Goal: Task Accomplishment & Management: Complete application form

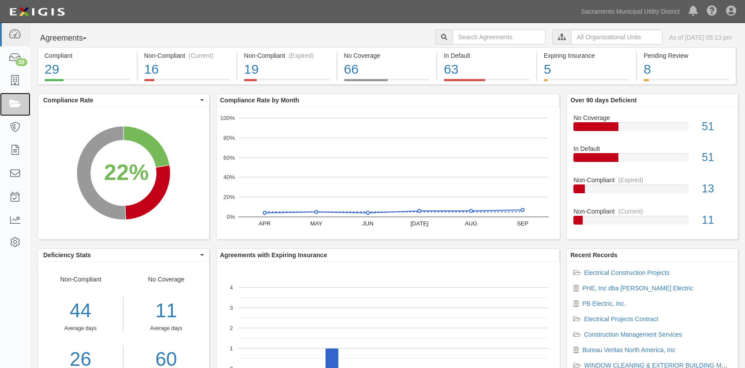
click at [16, 104] on icon at bounding box center [15, 104] width 12 height 10
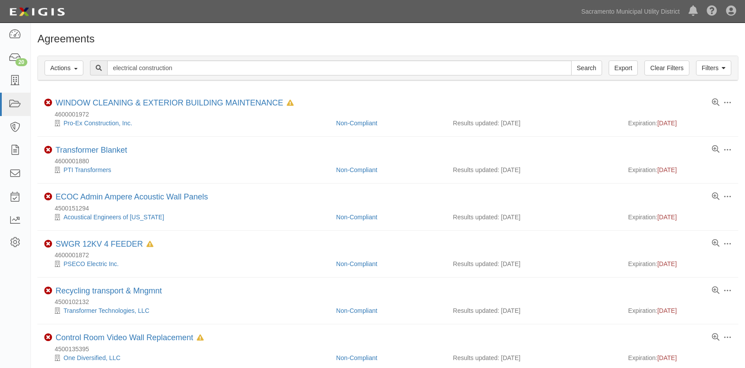
type input "electrical construction"
click at [571, 60] on input "Search" at bounding box center [586, 67] width 31 height 15
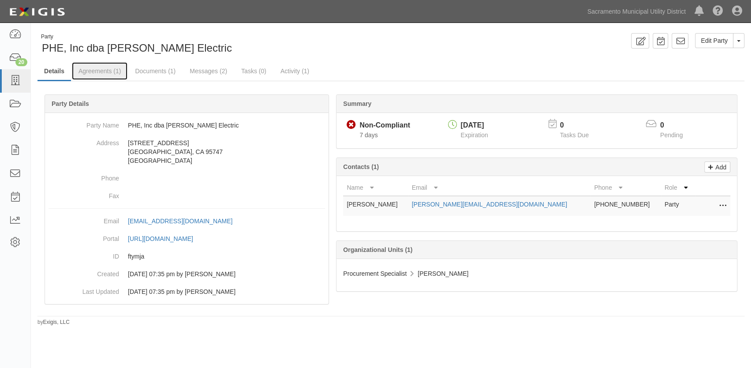
click at [96, 71] on link "Agreements (1)" at bounding box center [100, 71] width 56 height 18
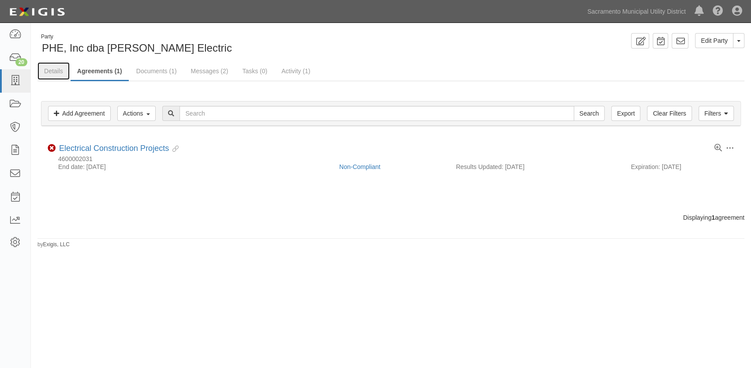
click at [54, 69] on link "Details" at bounding box center [54, 71] width 32 height 18
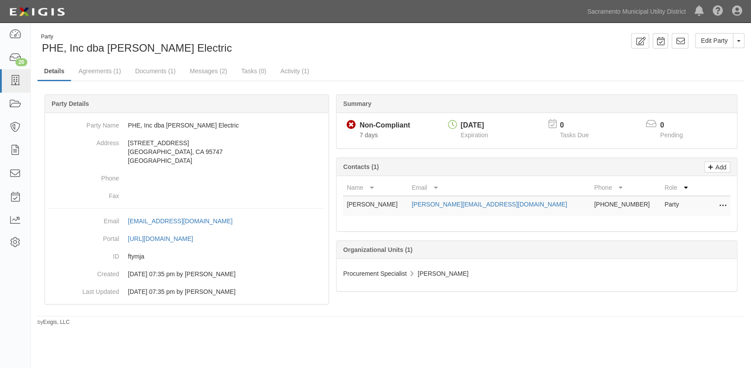
click at [517, 281] on div "Procurement Specialist [PERSON_NAME]" at bounding box center [537, 275] width 401 height 32
click at [90, 66] on link "Agreements (1)" at bounding box center [100, 71] width 56 height 18
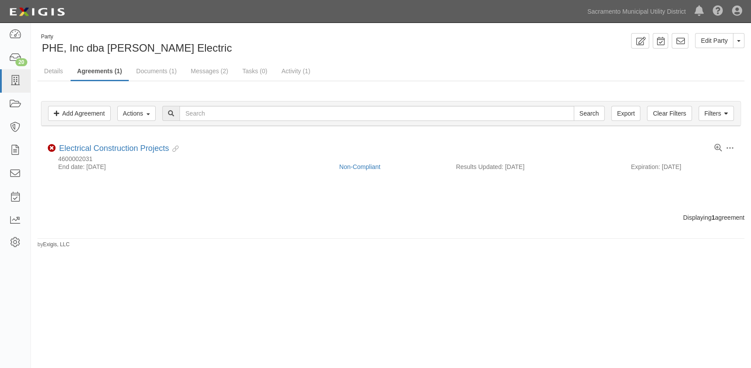
click at [353, 210] on div "Filters Add Agreement Actions Edit Tags Run Workflows Send Messages Clear Filte…" at bounding box center [391, 147] width 707 height 132
click at [368, 166] on link "Non-Compliant" at bounding box center [359, 166] width 41 height 7
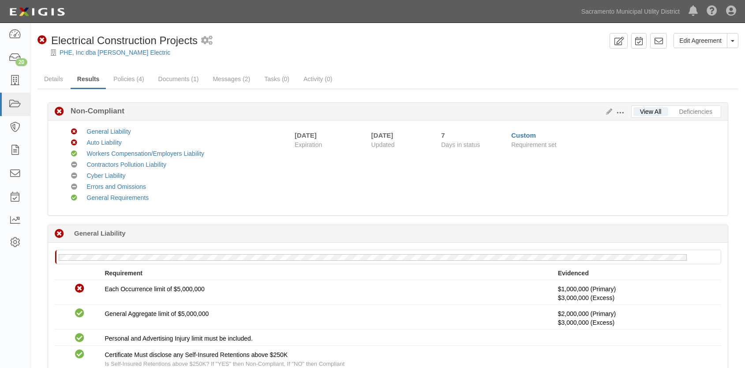
click at [340, 240] on div "Non-Compliant 7 days (since 09/30/2025) General Liability" at bounding box center [388, 234] width 680 height 18
click at [49, 82] on link "Details" at bounding box center [54, 79] width 32 height 18
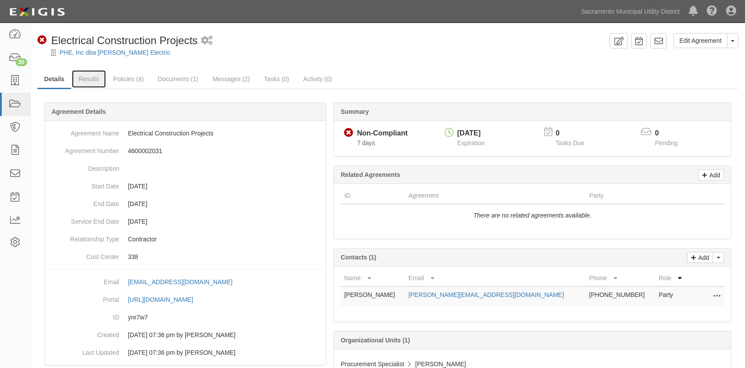
click at [89, 77] on link "Results" at bounding box center [89, 79] width 34 height 18
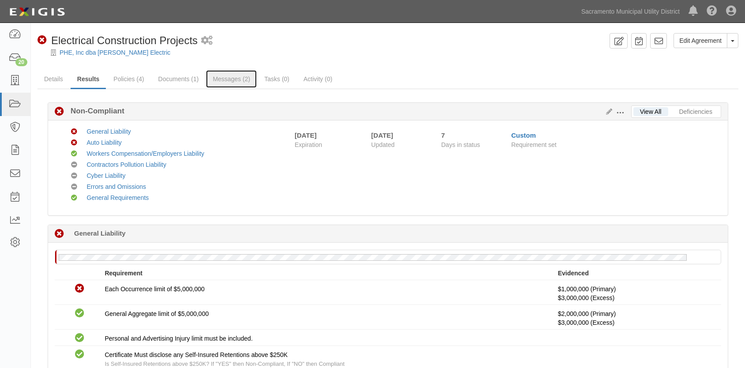
click at [219, 80] on link "Messages (2)" at bounding box center [231, 79] width 51 height 18
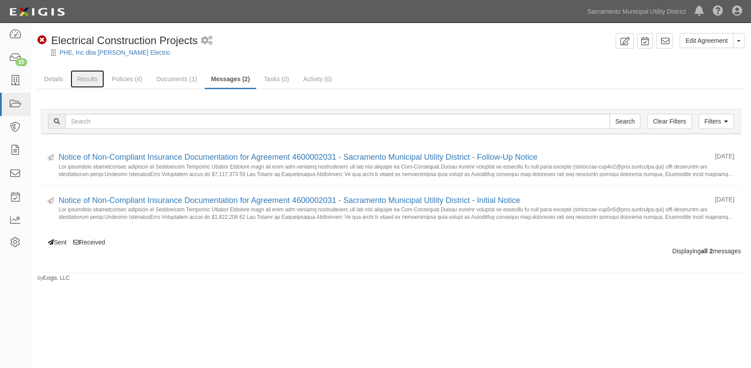
click at [84, 80] on link "Results" at bounding box center [88, 79] width 34 height 18
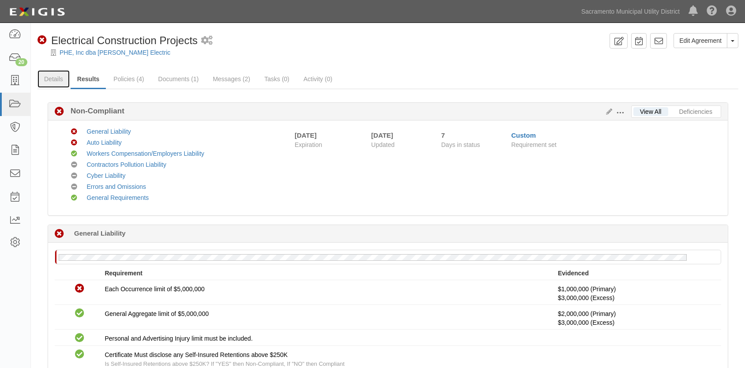
click at [52, 78] on link "Details" at bounding box center [54, 79] width 32 height 18
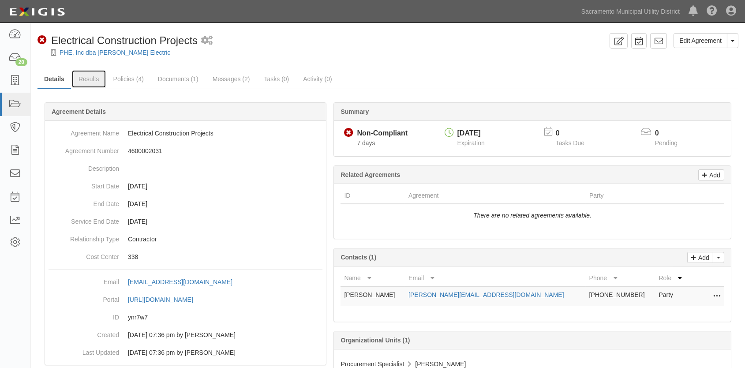
click at [92, 77] on link "Results" at bounding box center [89, 79] width 34 height 18
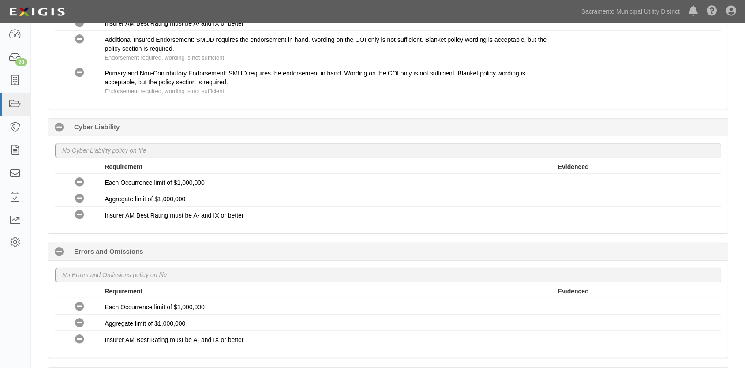
scroll to position [1083, 0]
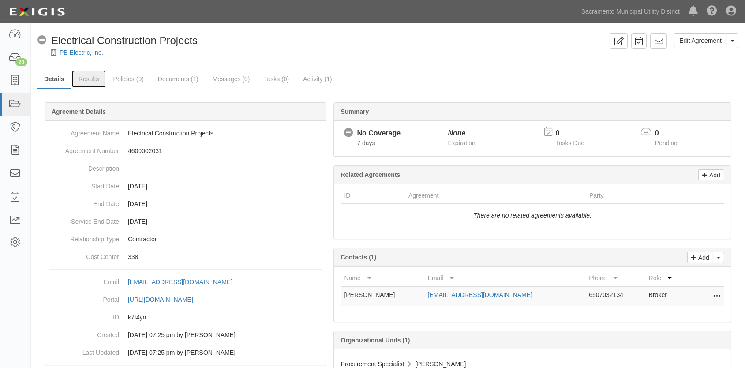
click at [83, 78] on link "Results" at bounding box center [89, 79] width 34 height 18
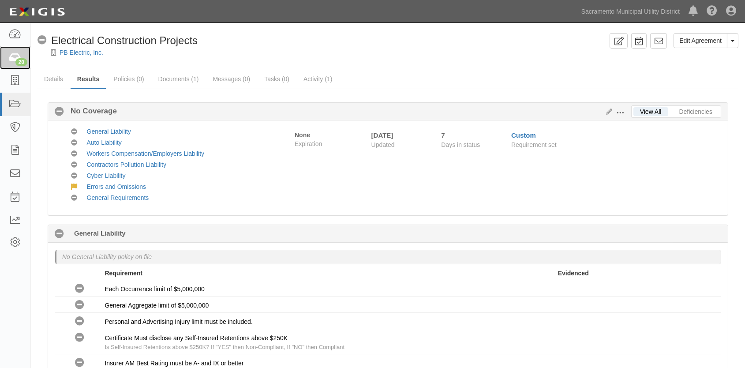
drag, startPoint x: 22, startPoint y: 57, endPoint x: 26, endPoint y: 62, distance: 6.6
click at [22, 58] on div "20" at bounding box center [21, 62] width 12 height 8
click at [22, 56] on link "20" at bounding box center [15, 57] width 30 height 23
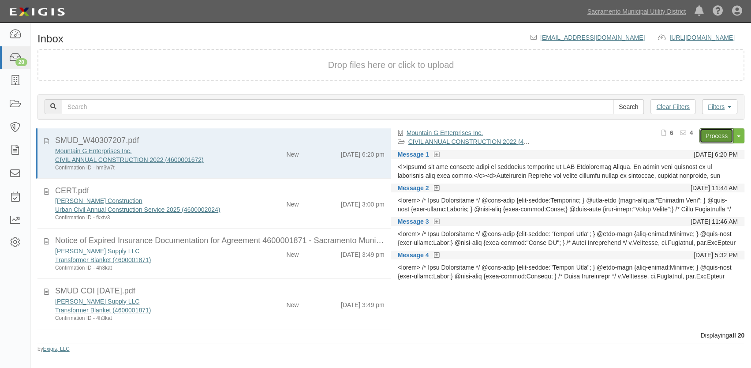
click at [716, 137] on link "Process" at bounding box center [717, 135] width 34 height 15
click at [248, 204] on div "New" at bounding box center [276, 202] width 57 height 12
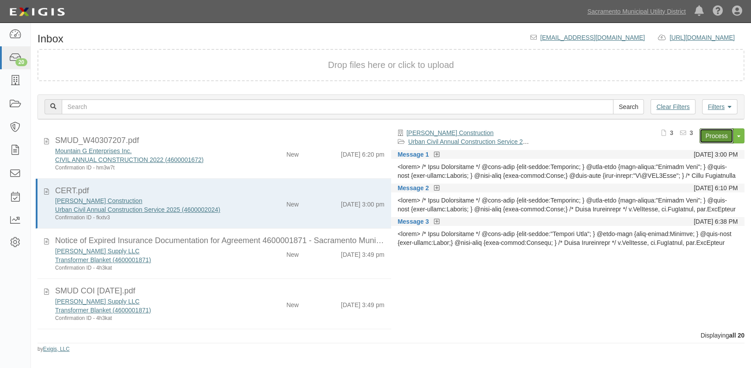
click at [723, 139] on link "Process" at bounding box center [717, 135] width 34 height 15
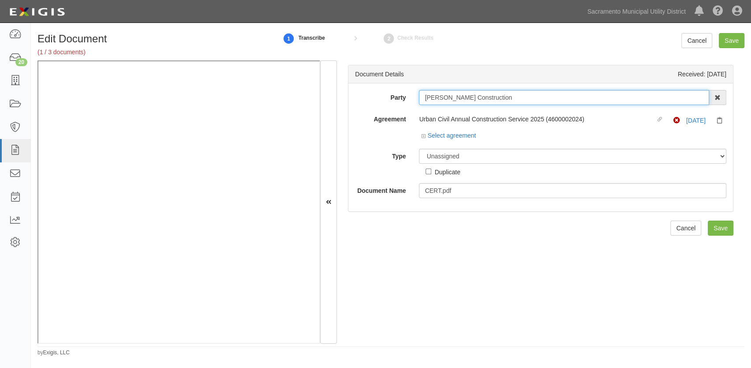
drag, startPoint x: 480, startPoint y: 101, endPoint x: 372, endPoint y: 101, distance: 107.7
click at [372, 101] on div "Party Lund Construction 4 LEAF Inc Acoustical Engineers of California AECOM Tec…" at bounding box center [541, 97] width 385 height 15
type input "4"
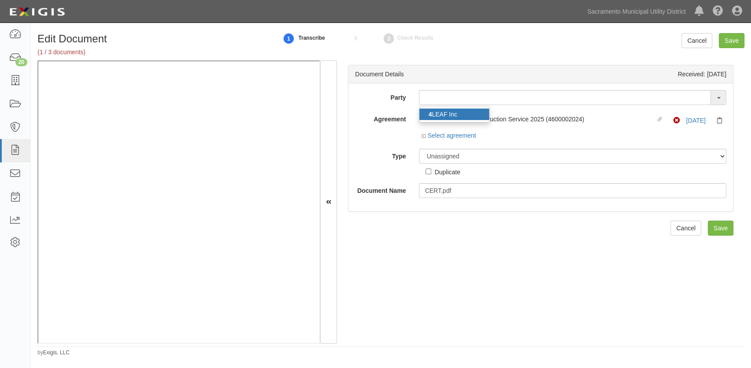
click at [440, 113] on link "4 LEAF Inc" at bounding box center [455, 114] width 70 height 11
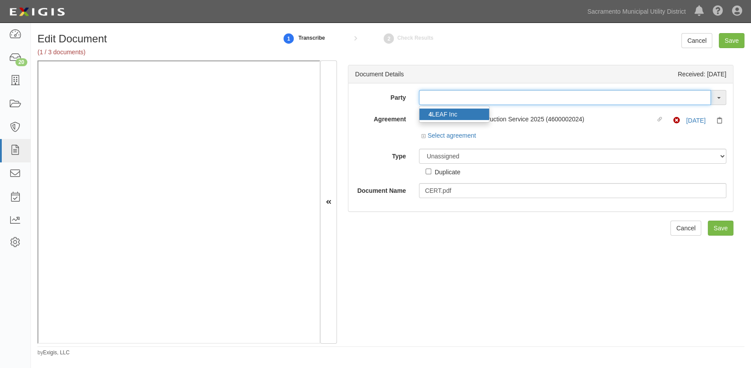
type input "4 LEAF Inc"
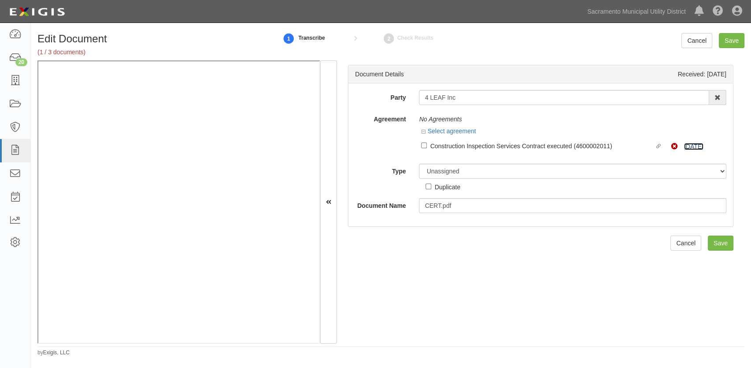
click at [684, 146] on link "3/15/26" at bounding box center [693, 146] width 19 height 7
click at [423, 146] on input "Linked agreement Construction Inspection Services Contract executed (4600002011…" at bounding box center [424, 146] width 6 height 6
checkbox input "true"
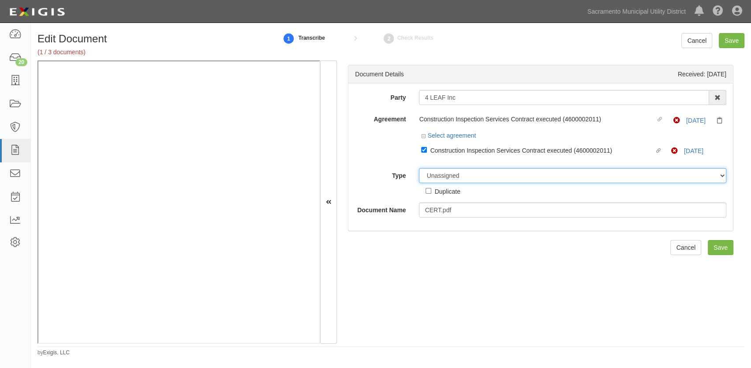
click at [437, 175] on select "Unassigned Binder Cancellation Notice Certificate Contract Endorsement Insuranc…" at bounding box center [573, 175] width 308 height 15
select select "CertificateDetail"
click at [419, 168] on select "Unassigned Binder Cancellation Notice Certificate Contract Endorsement Insuranc…" at bounding box center [573, 175] width 308 height 15
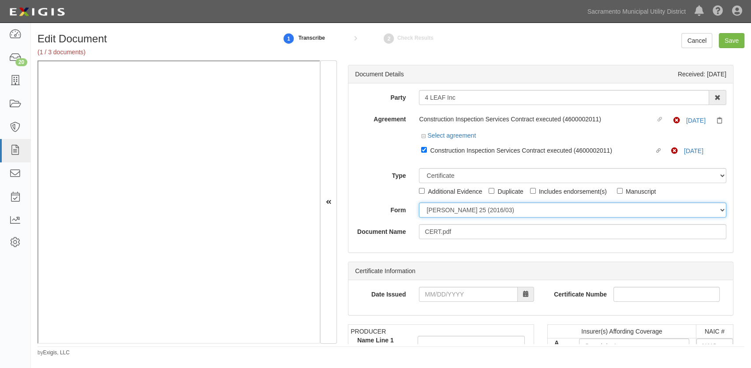
click at [432, 210] on select "ACORD 25 (2016/03) ACORD 101 ACORD 855 NY (2014/05) General" at bounding box center [573, 210] width 308 height 15
select select "GeneralFormDetail"
click at [419, 203] on select "ACORD 25 (2016/03) ACORD 101 ACORD 855 NY (2014/05) General" at bounding box center [573, 210] width 308 height 15
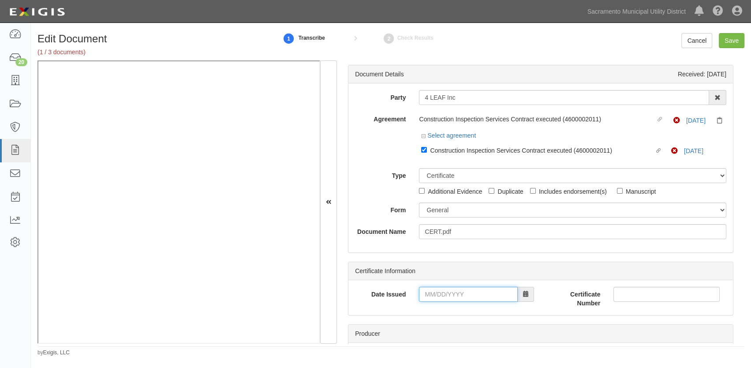
click at [423, 292] on input "Date Issued" at bounding box center [468, 294] width 99 height 15
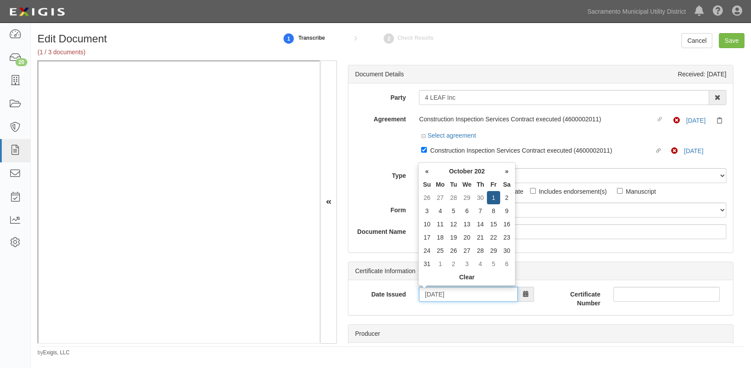
type input "10/01/2025"
click at [402, 310] on div "Date Issued 10/01/2025 Certificate Number" at bounding box center [541, 297] width 385 height 35
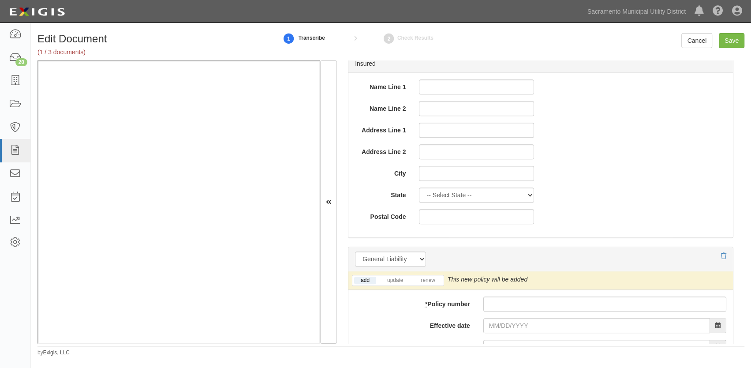
scroll to position [481, 0]
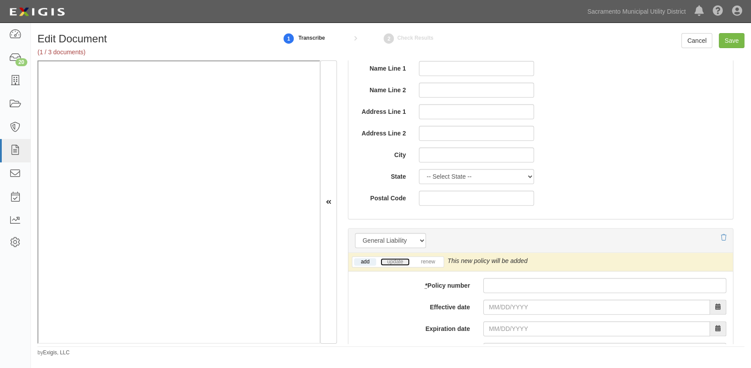
click at [399, 263] on link "update" at bounding box center [395, 262] width 29 height 8
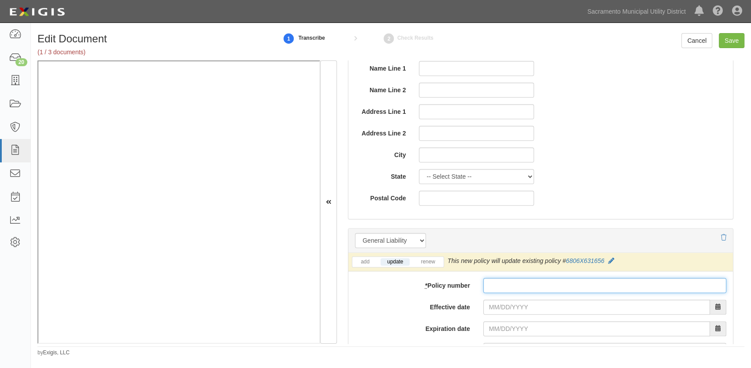
click at [488, 284] on input "* Policy number" at bounding box center [605, 285] width 243 height 15
paste input "6806X631656"
type input "6806X63165-6"
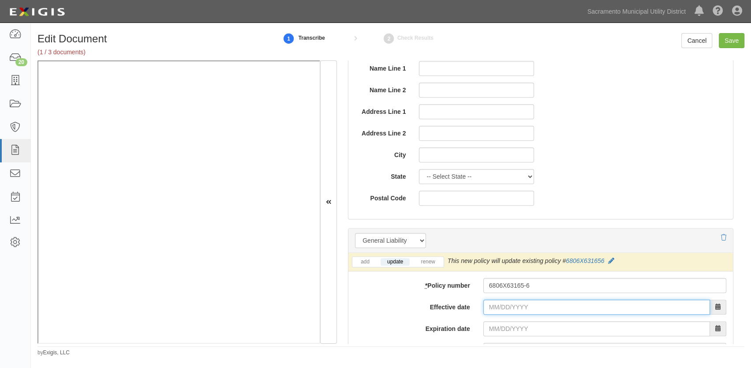
click at [487, 308] on input "Effective date" at bounding box center [597, 307] width 227 height 15
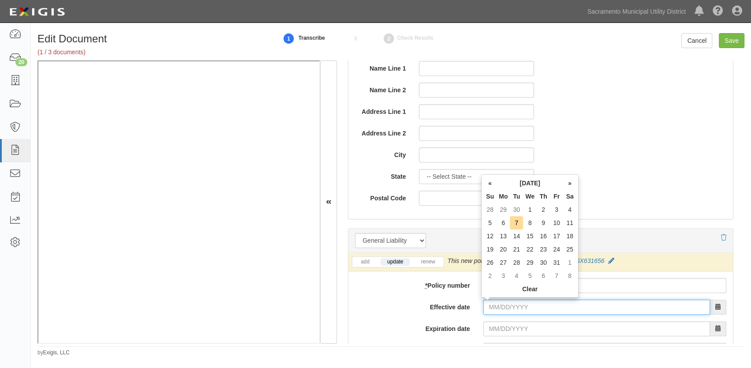
click at [487, 308] on input "Effective date" at bounding box center [597, 307] width 227 height 15
drag, startPoint x: 520, startPoint y: 309, endPoint x: 428, endPoint y: 306, distance: 92.2
click at [428, 306] on div "Effective date 02/05/67" at bounding box center [541, 307] width 385 height 15
type input "03/15/2025"
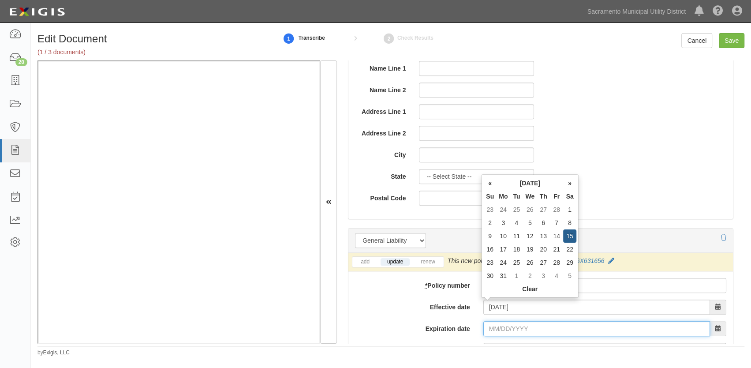
type input "03/15/2026"
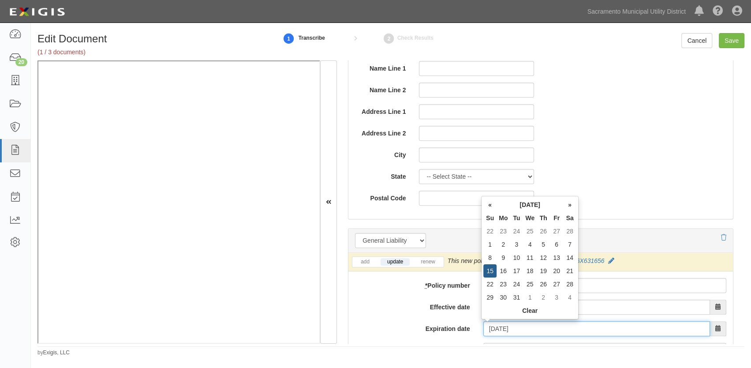
click at [504, 327] on input "03/15/2026" at bounding box center [597, 328] width 227 height 15
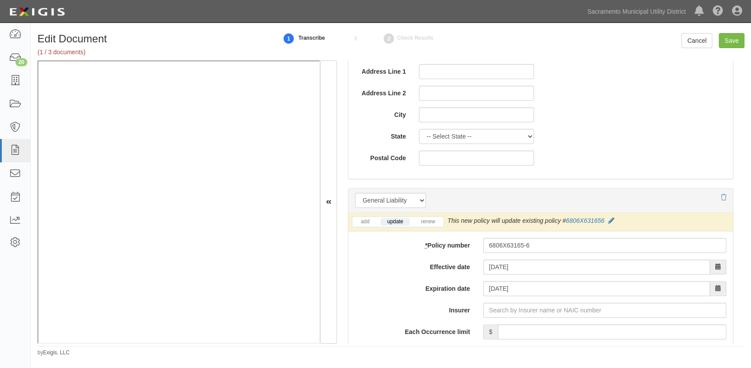
scroll to position [601, 0]
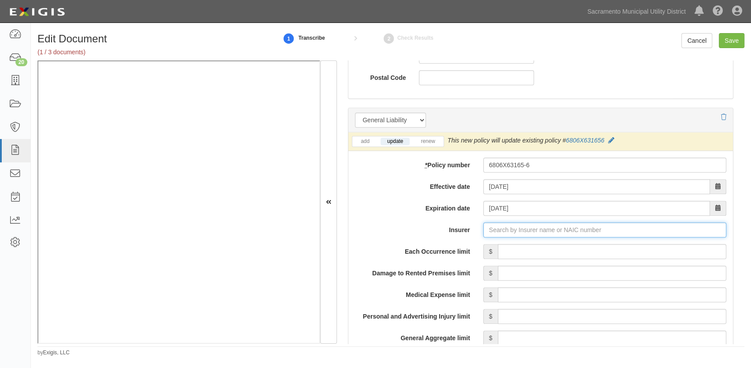
click at [496, 226] on input "Insurer" at bounding box center [605, 229] width 243 height 15
click at [494, 231] on input "Insurer" at bounding box center [605, 229] width 243 height 15
type input "21st Century Advantage Insurance Company (25232) NR Rating"
type input "2"
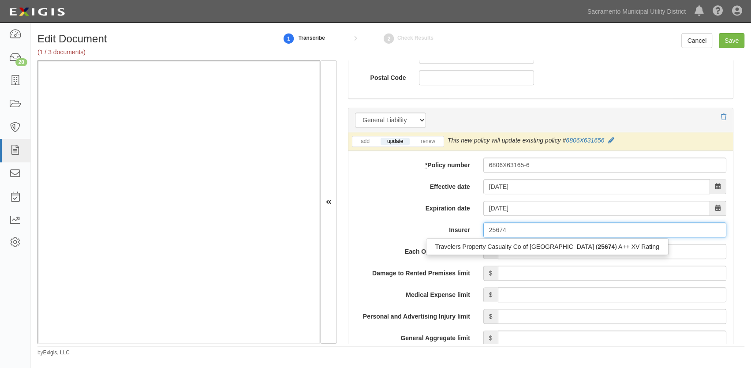
click at [510, 246] on div "Travelers Property Casualty Co of Amer ( 25674 ) A++ XV Rating" at bounding box center [548, 246] width 242 height 11
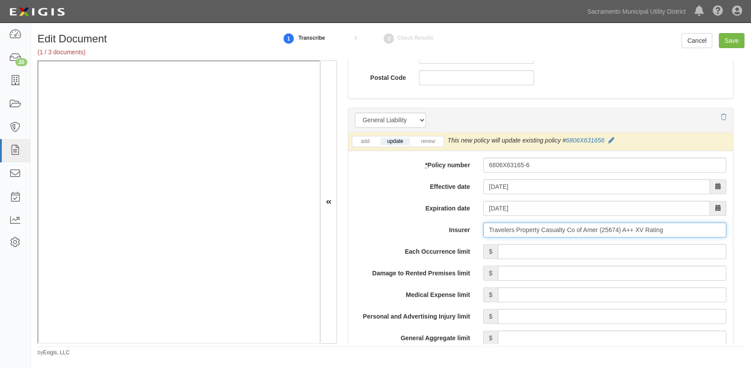
type input "Travelers Property Casualty Co of Amer (25674) A++ XV Rating"
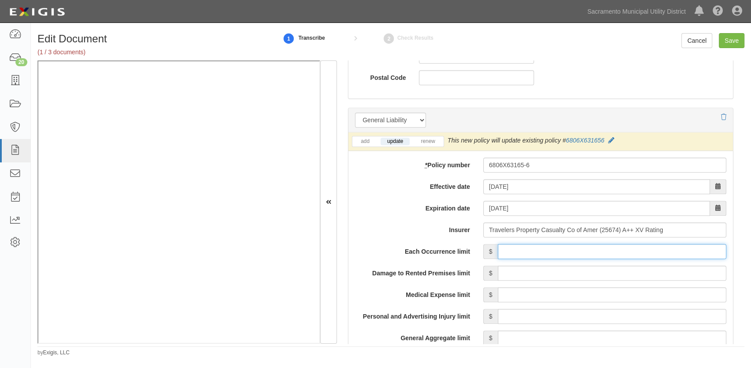
click at [533, 252] on input "Each Occurrence limit" at bounding box center [612, 251] width 229 height 15
type input "1,000,000"
click at [627, 269] on input "Damage to Rented Premises limit" at bounding box center [612, 273] width 229 height 15
type input "1,000,000"
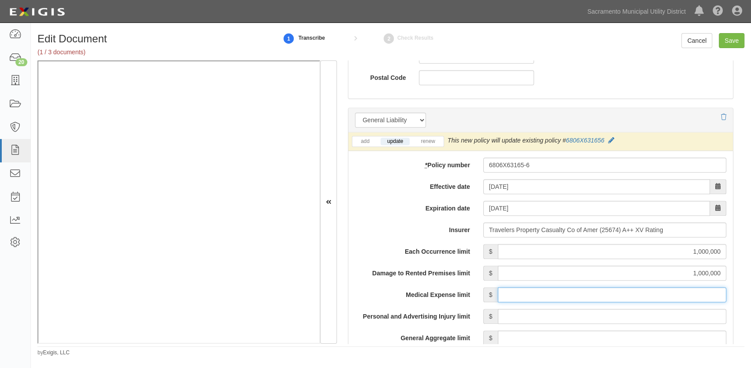
click at [622, 297] on input "Medical Expense limit" at bounding box center [612, 294] width 229 height 15
drag, startPoint x: 722, startPoint y: 290, endPoint x: 778, endPoint y: 288, distance: 56.5
click at [751, 288] on html "Toggle navigation Dashboard 20 Inbox Parties Agreements Coverages Documents Mes…" at bounding box center [375, 179] width 751 height 358
type input "5,000"
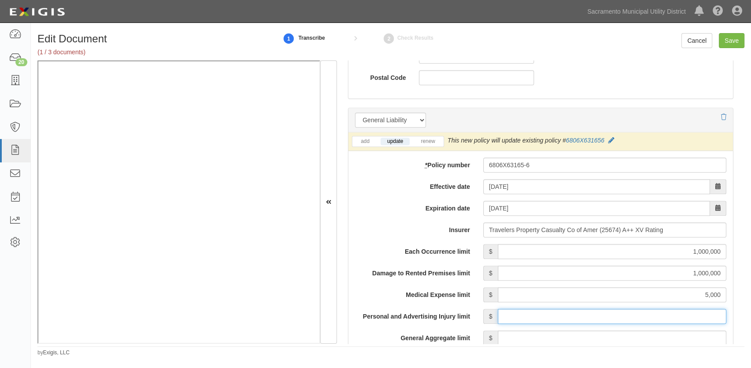
click at [636, 316] on input "Personal and Advertising Injury limit" at bounding box center [612, 316] width 229 height 15
type input "1,000,000"
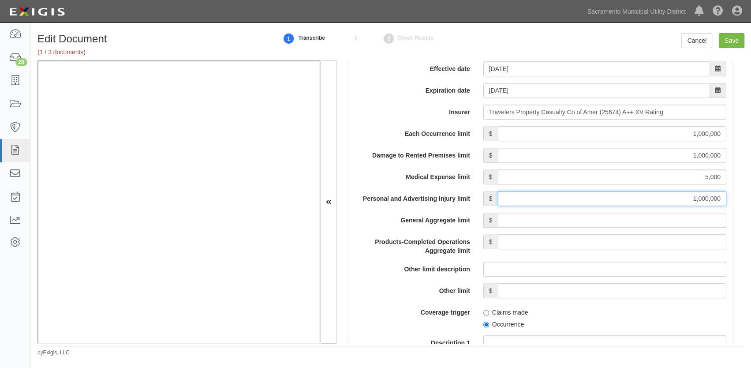
scroll to position [722, 0]
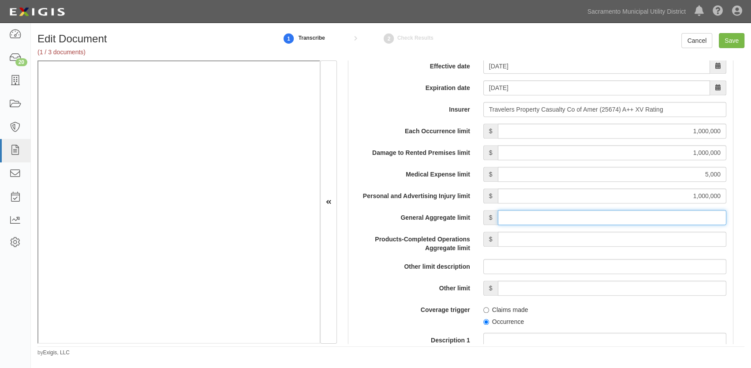
click at [606, 216] on input "General Aggregate limit" at bounding box center [612, 217] width 229 height 15
type input "2,000,000"
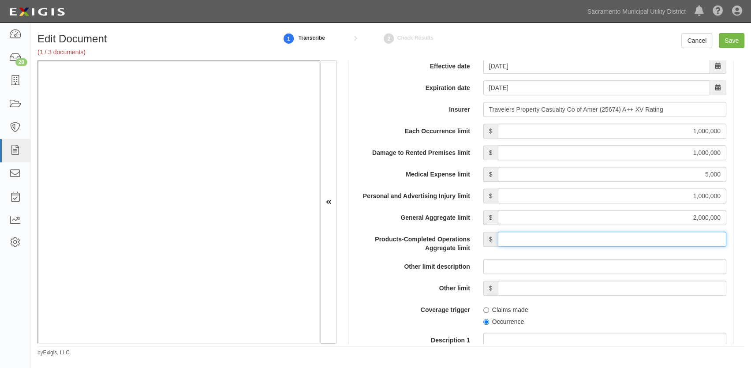
click at [619, 238] on input "Products-Completed Operations Aggregate limit" at bounding box center [612, 239] width 229 height 15
type input "2,000,000"
click at [485, 320] on input "Occurrence" at bounding box center [487, 322] width 6 height 6
radio input "true"
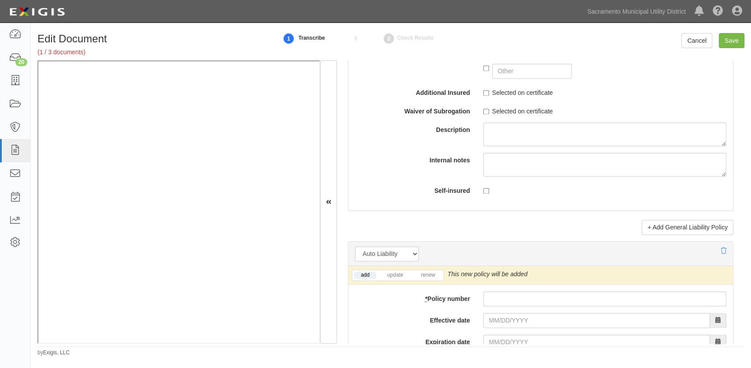
scroll to position [1083, 0]
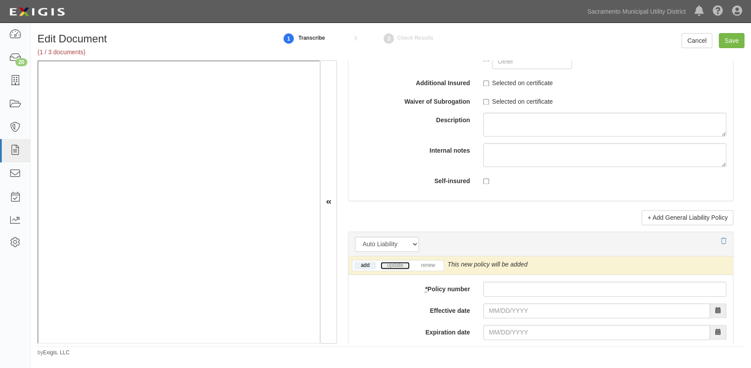
click at [400, 263] on link "update" at bounding box center [395, 266] width 29 height 8
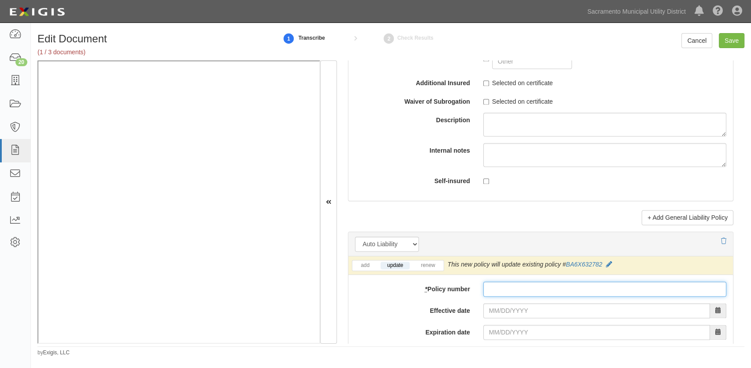
click at [495, 289] on input "* Policy number" at bounding box center [605, 288] width 243 height 15
paste input "BA6X632782"
click at [518, 290] on input "BA6X632782" at bounding box center [605, 288] width 243 height 15
click at [521, 290] on input "BA6X632782" at bounding box center [605, 288] width 243 height 15
type input "BA6X63278-2"
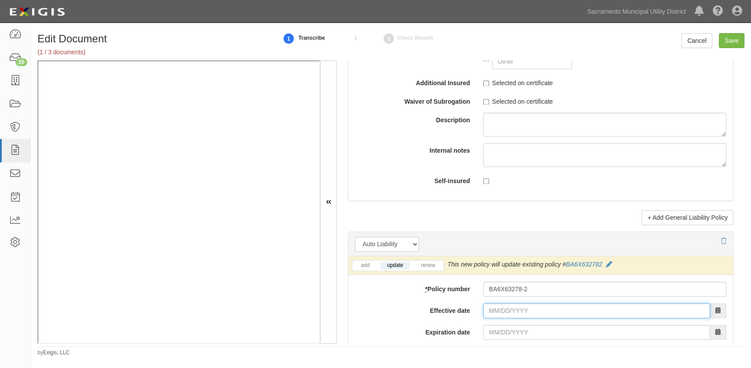
click at [488, 311] on input "Effective date" at bounding box center [597, 310] width 227 height 15
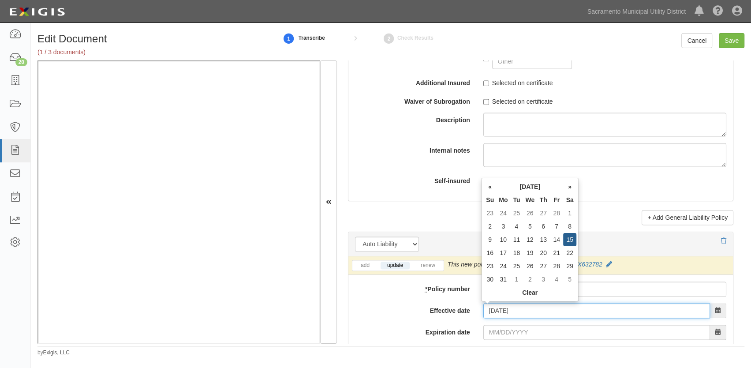
type input "03/15/2025"
type input "03/15/2026"
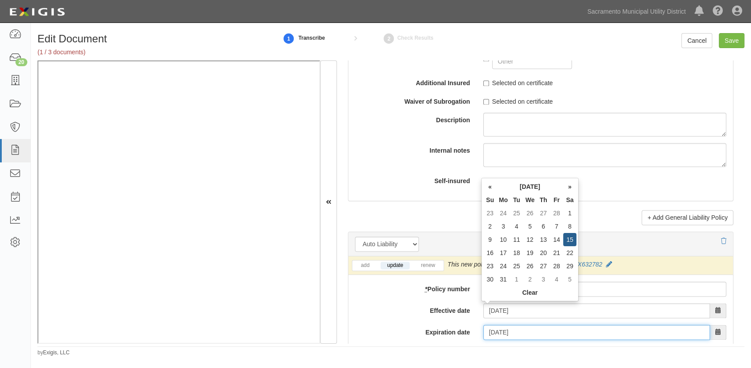
click at [490, 333] on input "03/15/2026" at bounding box center [597, 332] width 227 height 15
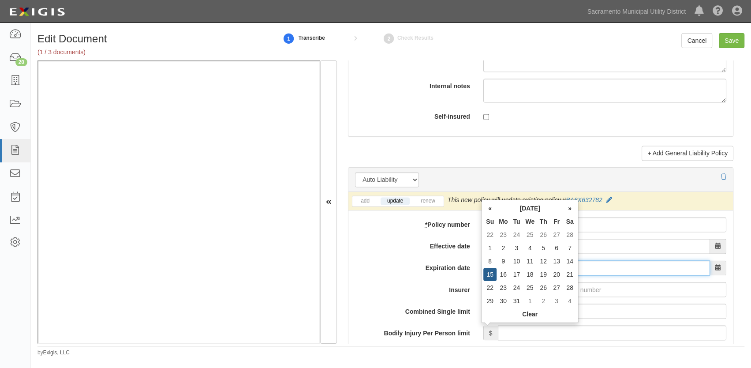
scroll to position [1163, 0]
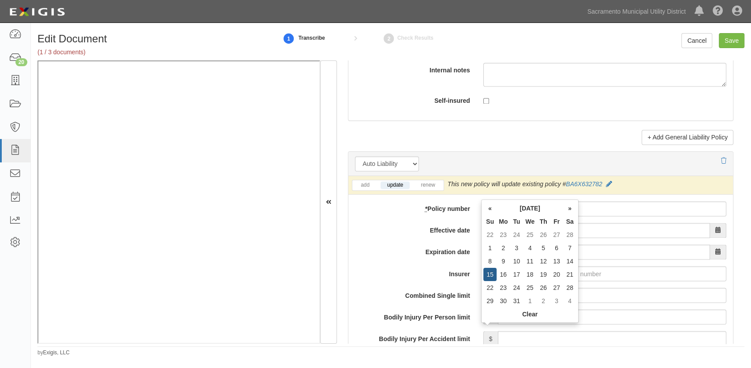
click at [440, 291] on label "Combined Single limit" at bounding box center [413, 294] width 128 height 12
click at [498, 291] on input "Combined Single limit" at bounding box center [612, 295] width 229 height 15
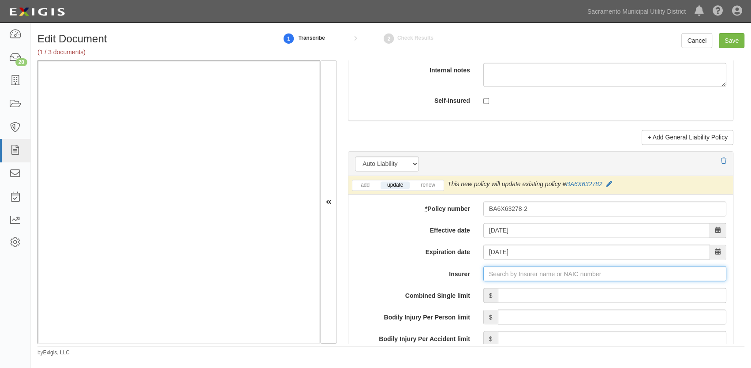
click at [518, 266] on input "Insurer" at bounding box center [605, 273] width 243 height 15
click at [513, 273] on input "Insurer" at bounding box center [605, 273] width 243 height 15
type input "21st Century Advantage Insurance Company (25232) NR Rating"
type input "2"
click at [499, 291] on div "Travelers Indemnity Co of Connecticut ( 25682 ) A++ XV Rating" at bounding box center [522, 290] width 190 height 11
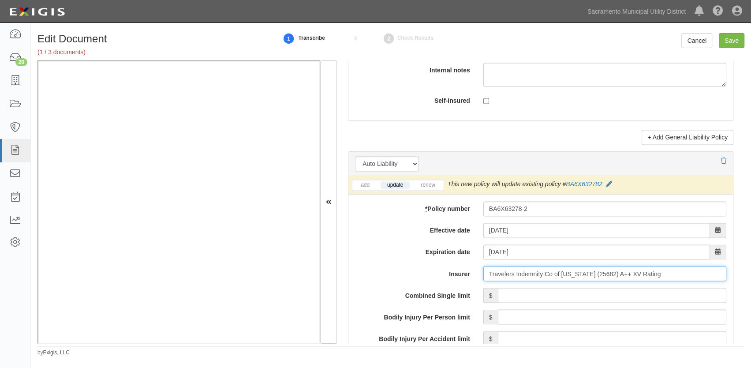
type input "Travelers Indemnity Co of Connecticut (25682) A++ XV Rating"
click at [541, 295] on input "Combined Single limit" at bounding box center [612, 295] width 229 height 15
type input "1,000,000"
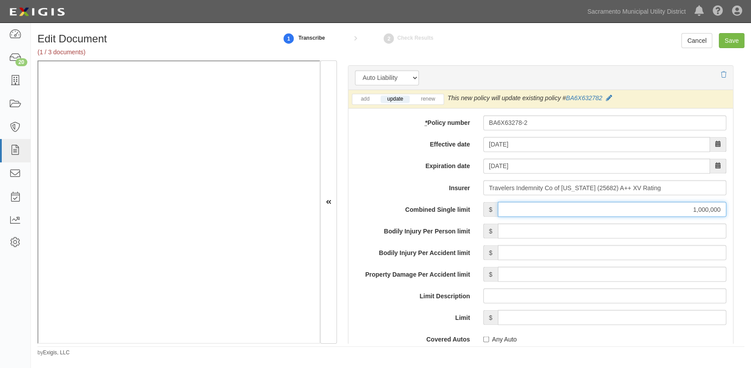
scroll to position [1403, 0]
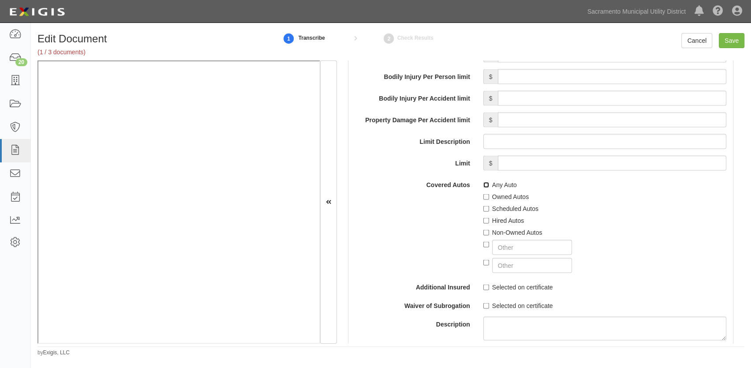
click at [484, 184] on input "Any Auto" at bounding box center [487, 185] width 6 height 6
checkbox input "true"
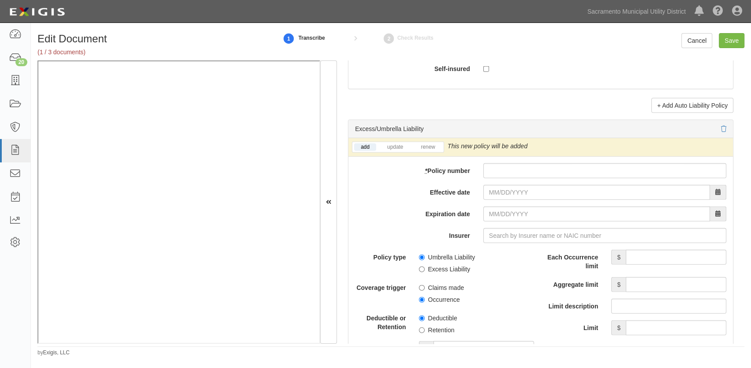
scroll to position [1725, 0]
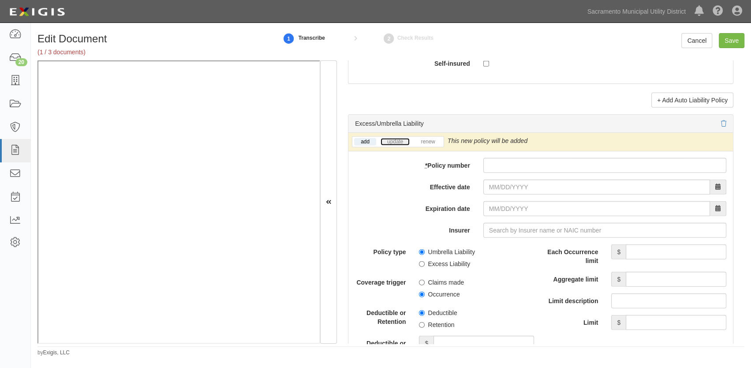
click at [394, 140] on link "update" at bounding box center [395, 142] width 29 height 8
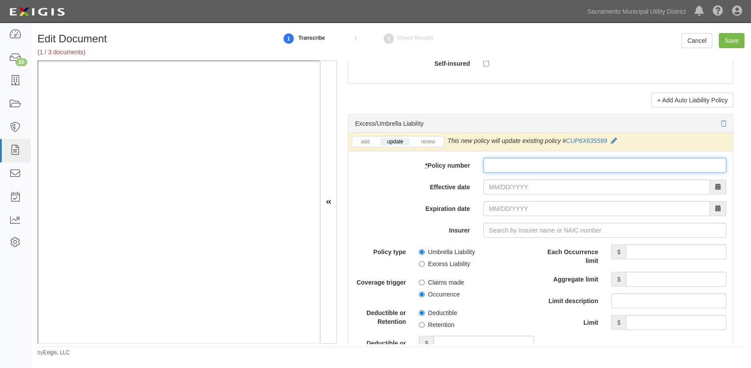
click at [491, 163] on input "* Policy number" at bounding box center [605, 165] width 243 height 15
paste input "CUP6X635599"
type input "CUP6X63559-9"
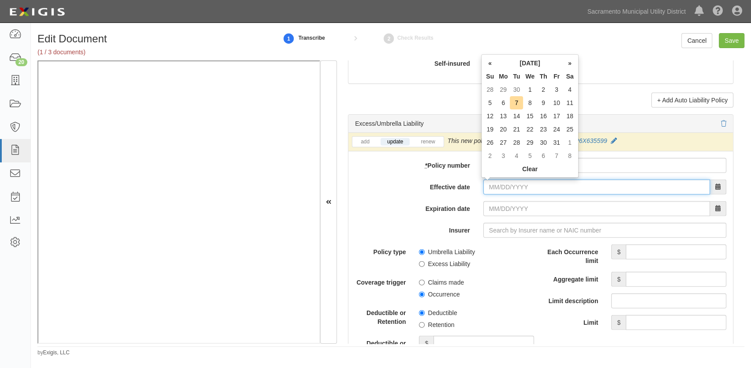
click at [489, 185] on input "Effective date" at bounding box center [597, 187] width 227 height 15
type input "03/15/2025"
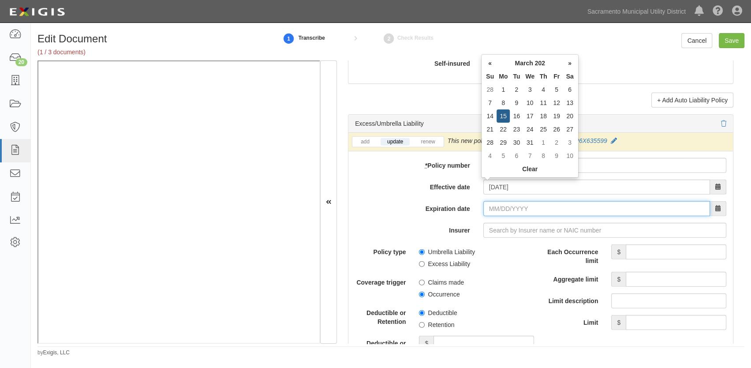
type input "03/15/2026"
click at [492, 205] on input "03/15/2026" at bounding box center [597, 208] width 227 height 15
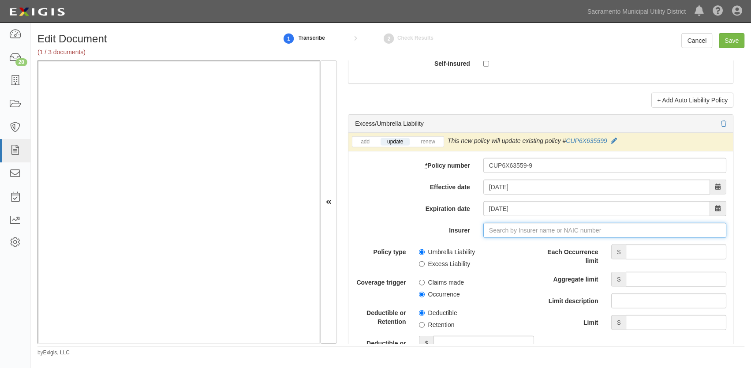
click at [485, 234] on input "Insurer" at bounding box center [605, 230] width 243 height 15
type input "21st Century Advantage Insurance Company (25232) NR Rating"
type input "2"
click at [480, 247] on div "Travelers Property Casualty Co of Amer ( 25674 ) A++ XV Rating" at bounding box center [548, 246] width 242 height 11
type input "Travelers Property Casualty Co of Amer (25674) A++ XV Rating"
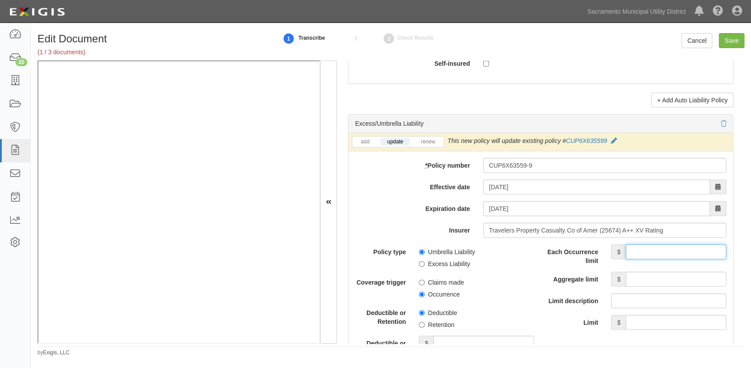
click at [638, 251] on input "Each Occurrence limit" at bounding box center [676, 251] width 101 height 15
type input "6,000,000"
click at [642, 279] on input "Aggregate limit" at bounding box center [676, 279] width 101 height 15
type input "6,000,000"
click at [499, 295] on span "Occurrence" at bounding box center [476, 293] width 115 height 12
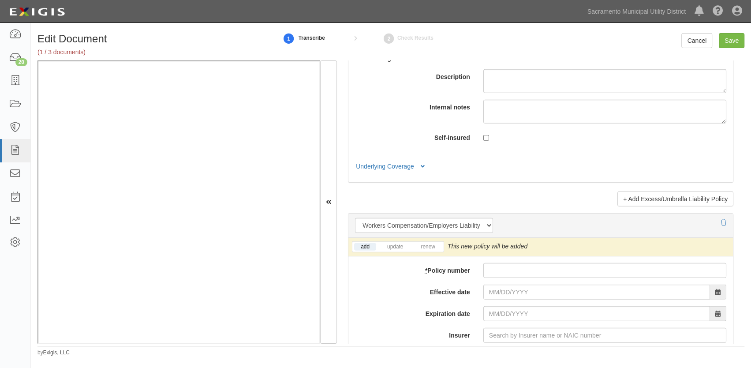
scroll to position [2086, 0]
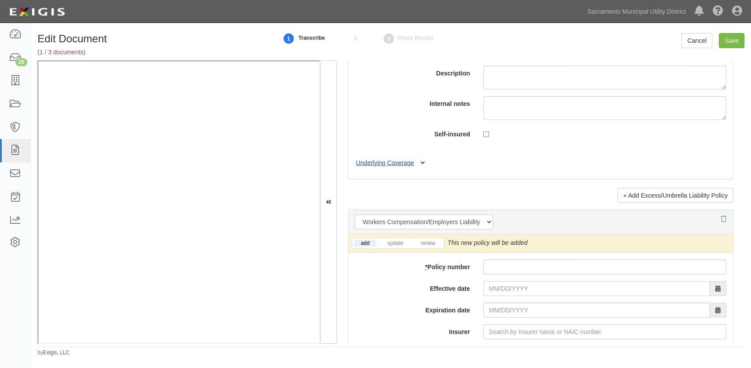
click at [378, 161] on button "Underlying Coverage" at bounding box center [391, 162] width 73 height 9
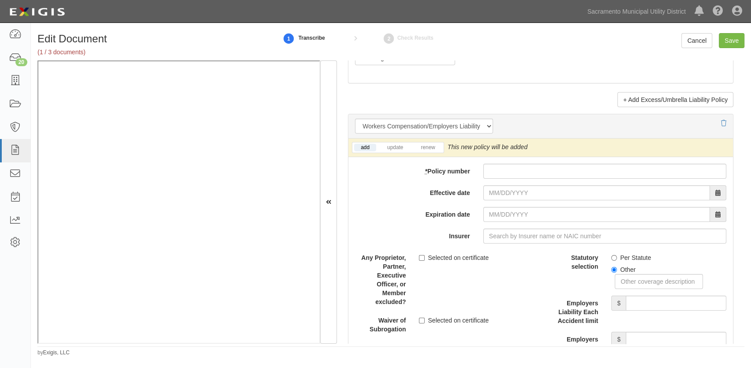
scroll to position [2326, 0]
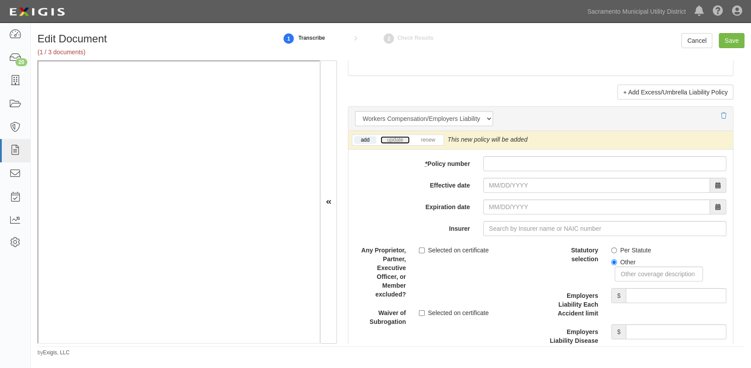
click at [394, 138] on link "update" at bounding box center [395, 140] width 29 height 8
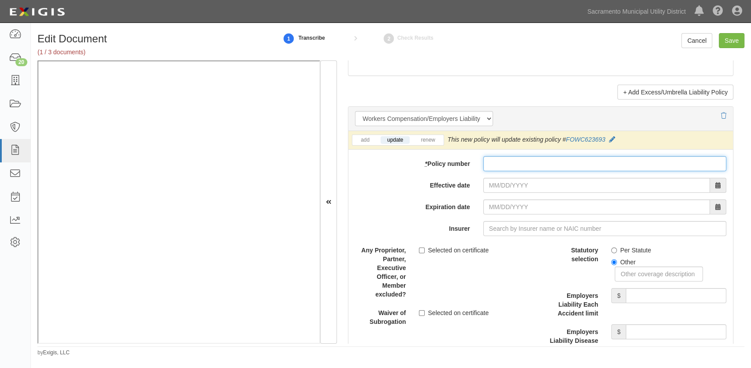
click at [503, 157] on input "* Policy number" at bounding box center [605, 163] width 243 height 15
paste input "FRS-H-P-PL-00012109-01"
click at [553, 162] on input "FRS-H-P-PL-00012109-01" at bounding box center [605, 163] width 243 height 15
click at [524, 161] on input "FRS-H-P-PL-0001210901" at bounding box center [605, 163] width 243 height 15
click at [513, 162] on input "FRS-H-P-PL0001210901" at bounding box center [605, 163] width 243 height 15
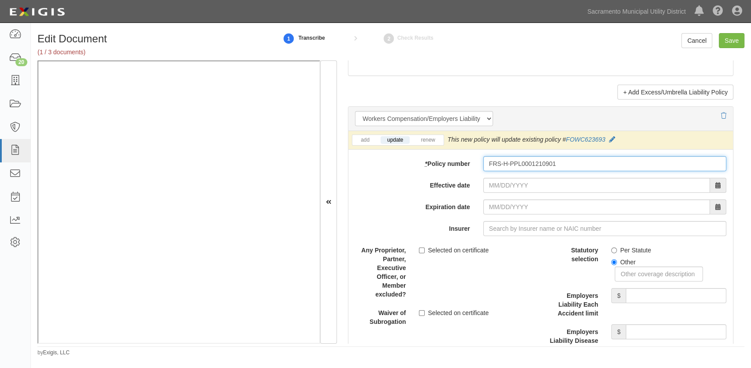
click at [508, 162] on input "FRS-H-PPL0001210901" at bounding box center [605, 163] width 243 height 15
type input "FRS-HPPL0001210901"
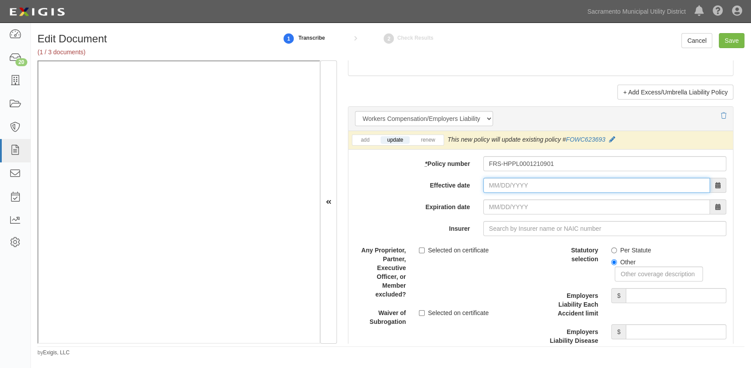
click at [488, 184] on input "Effective date" at bounding box center [597, 185] width 227 height 15
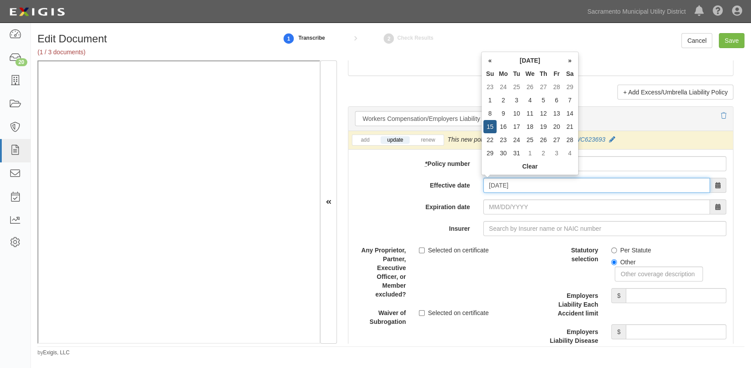
type input "03/15/0202"
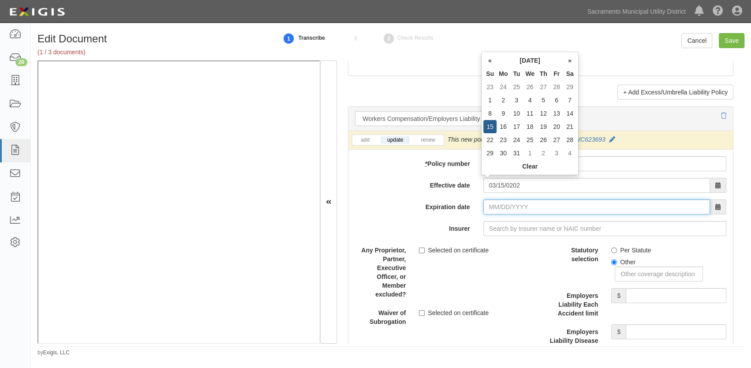
type input "03/15/0203"
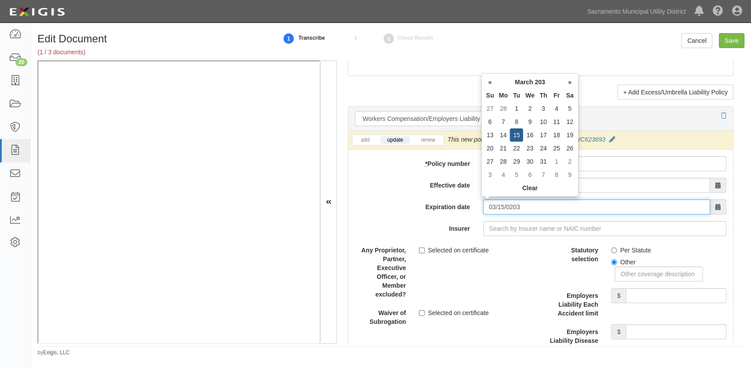
click at [503, 204] on input "03/15/0203" at bounding box center [597, 206] width 227 height 15
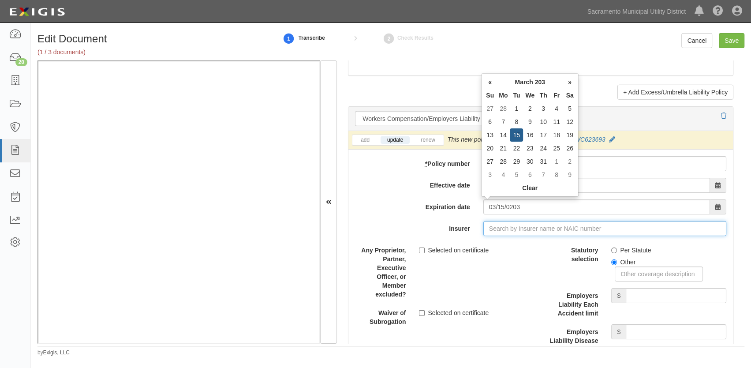
click at [492, 225] on input "Insurer" at bounding box center [605, 228] width 243 height 15
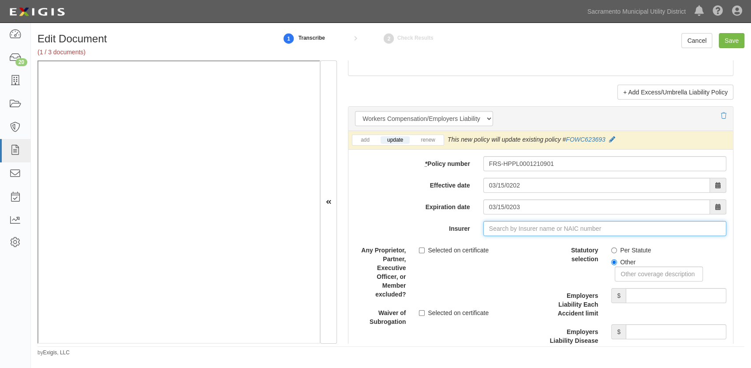
type input "h"
type input "hdFC International Life & Re Co Ltd (0) B++ VI Rating"
type input "hd"
type input "hdi Global Insurance Company (41343) A+ XV Rating"
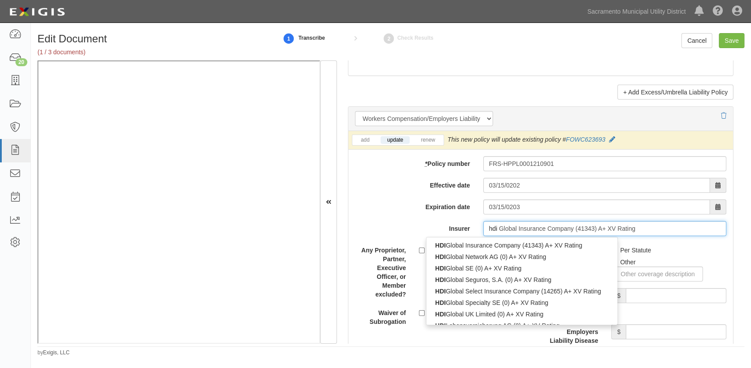
type input "hdi"
type input "hdi global Insurance Company (41343) A+ XV Rating"
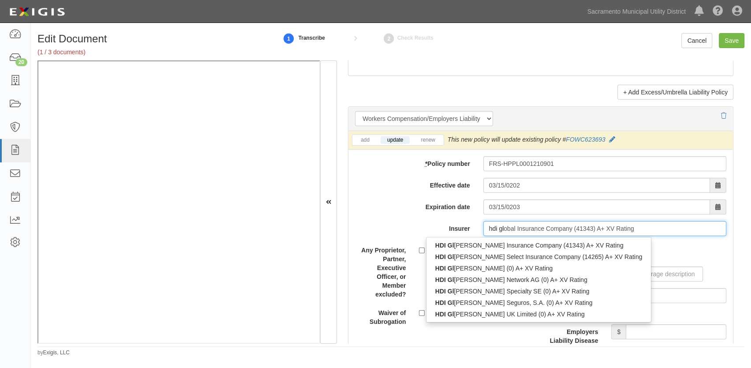
type input "hdi glo"
click at [476, 292] on div "HDI Glo bal Specialty SE (0) A+ XV Rating" at bounding box center [541, 290] width 228 height 11
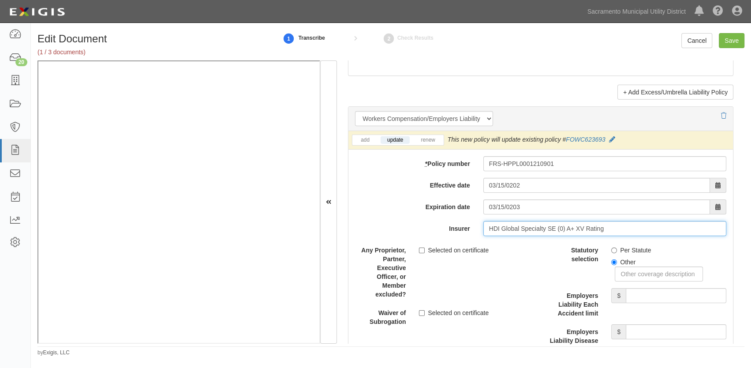
type input "HDI Global Specialty SE (0) A+ XV Rating"
click at [612, 249] on input "Per Statute" at bounding box center [615, 251] width 6 height 6
radio input "true"
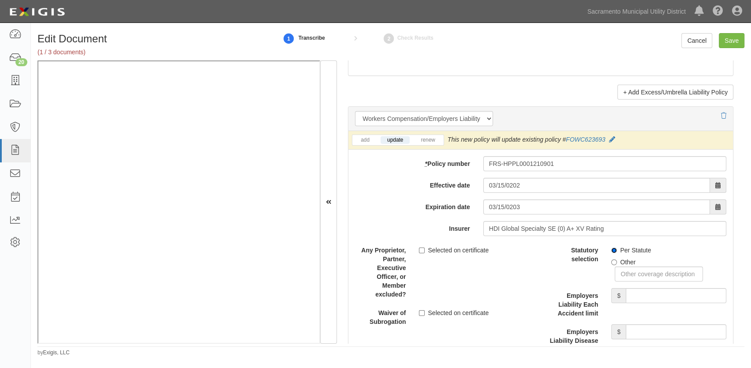
scroll to position [2366, 0]
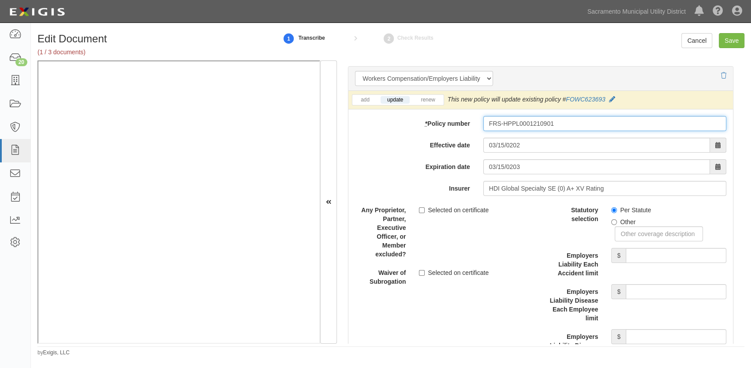
drag, startPoint x: 479, startPoint y: 125, endPoint x: 456, endPoint y: 125, distance: 22.9
click at [456, 125] on div "* Policy number FRS-HPPL0001210901" at bounding box center [541, 123] width 385 height 15
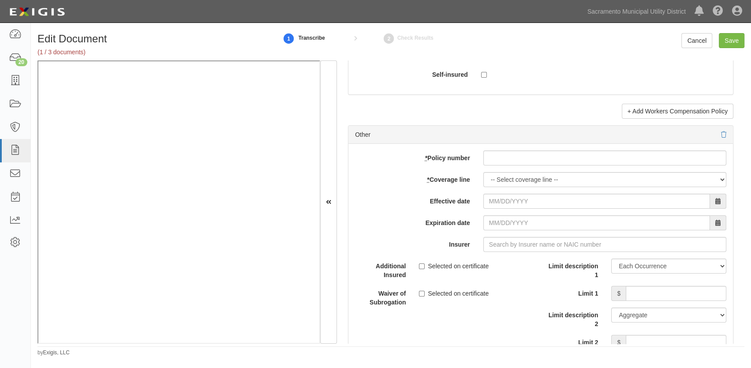
scroll to position [2727, 0]
click at [498, 157] on input "* Policy number" at bounding box center [605, 156] width 243 height 15
paste input "FRS-HPPL0001210901"
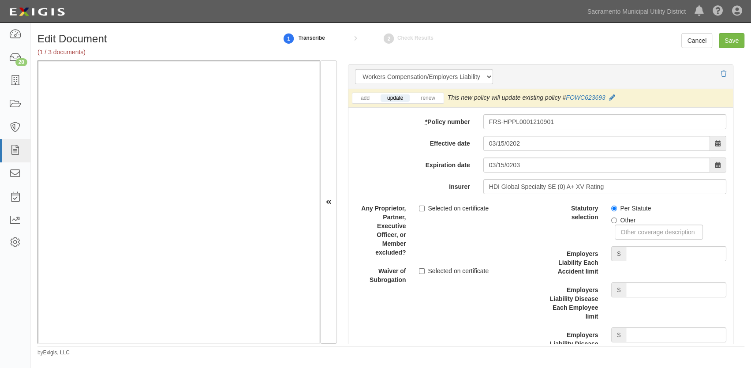
scroll to position [2366, 0]
type input "FRS-HPPL0001210901"
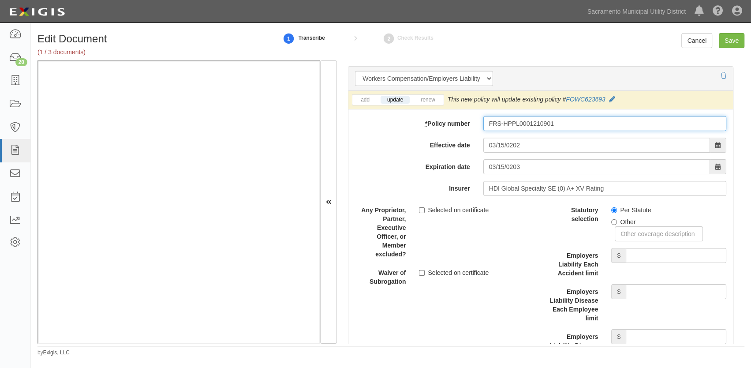
drag, startPoint x: 568, startPoint y: 120, endPoint x: 451, endPoint y: 116, distance: 117.0
click at [451, 117] on div "* Policy number FRS-HPPL0001210901" at bounding box center [541, 123] width 385 height 15
paste input "OWC623693"
click at [524, 122] on input "FOWC623693" at bounding box center [605, 123] width 243 height 15
click at [521, 122] on input "FOWC623693" at bounding box center [605, 123] width 243 height 15
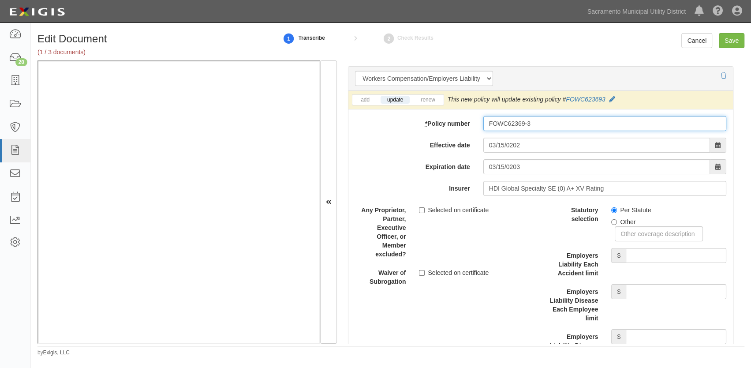
type input "FOWC62369-3"
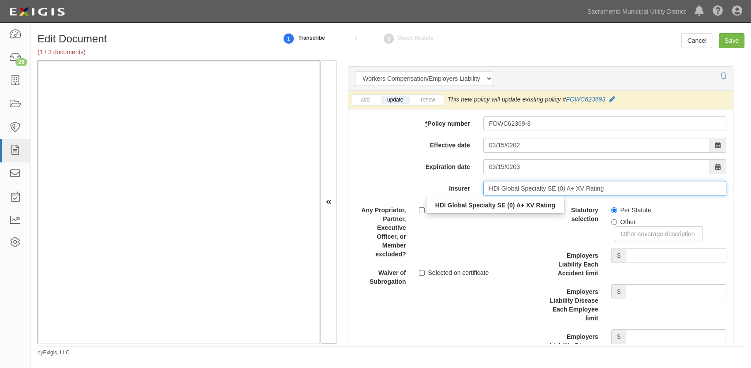
drag, startPoint x: 616, startPoint y: 186, endPoint x: 410, endPoint y: 190, distance: 205.6
click at [410, 191] on div "Insurer HDI Global Specialty SE (0) A+ XV Rating HDI Global Specialty SE (0) A+…" at bounding box center [541, 188] width 385 height 15
type input "21st Century Advantage Insurance Company (25232) NR Rating"
type input "2"
click at [454, 204] on div "Berkshire Hathaway Homestate Ins Co ( 20044 ) A++ XV Rating" at bounding box center [521, 204] width 189 height 11
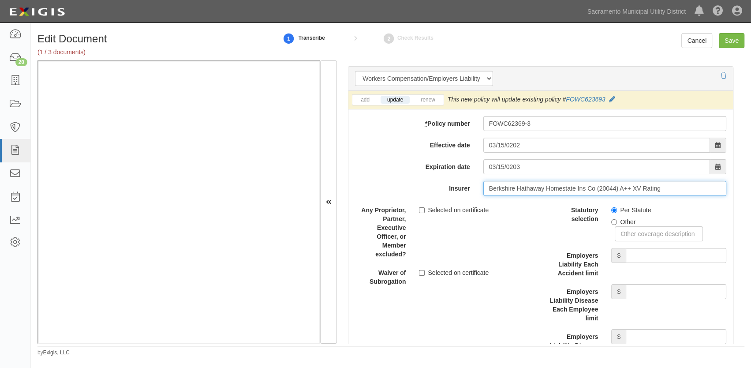
type input "Berkshire Hathaway Homestate Ins Co (20044) A++ XV Rating"
click at [492, 232] on div "Any Proprietor, Partner, Executive Officer, or Member excluded? Selected on cer…" at bounding box center [445, 231] width 192 height 56
click at [646, 251] on input "Employers Liability Each Accident limit" at bounding box center [676, 255] width 101 height 15
type input "1,000,000"
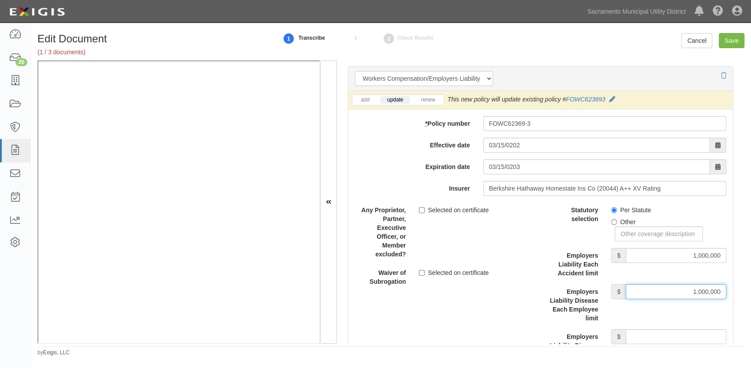
type input "1,000,000"
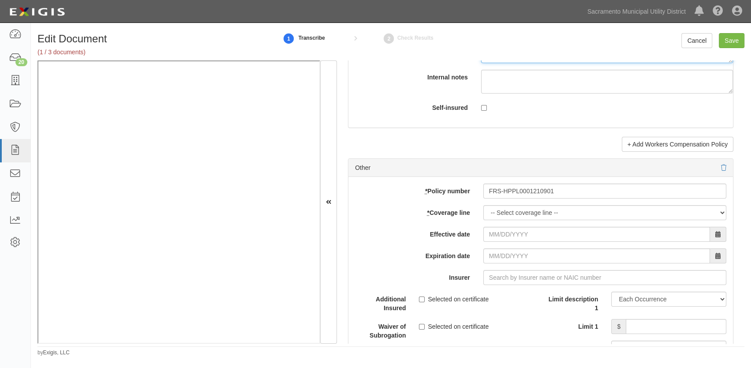
scroll to position [2776, 0]
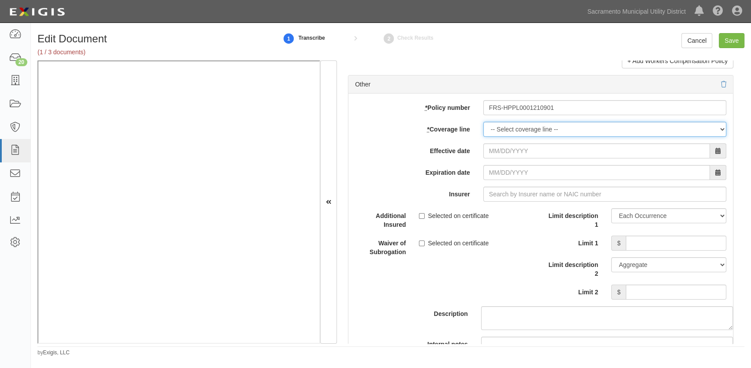
click at [496, 127] on select "-- Select coverage line -- Asbestos Abatement Auto Physical Damage Boiler & Mac…" at bounding box center [605, 129] width 243 height 15
select select "26"
click at [484, 137] on select "-- Select coverage line -- Asbestos Abatement Auto Physical Damage Boiler & Mac…" at bounding box center [605, 129] width 243 height 15
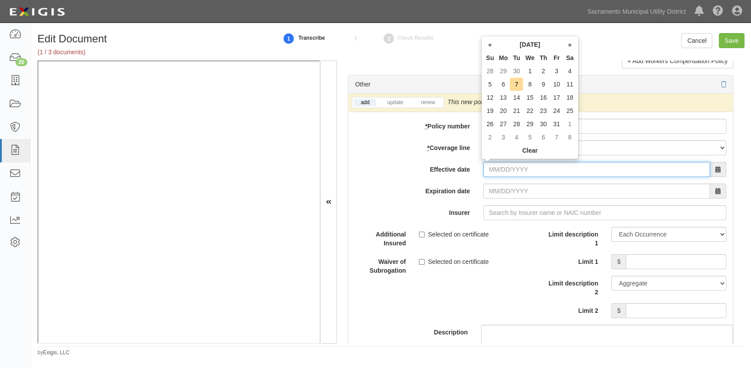
click at [489, 168] on input "Effective date" at bounding box center [597, 169] width 227 height 15
type input "03/15/2025"
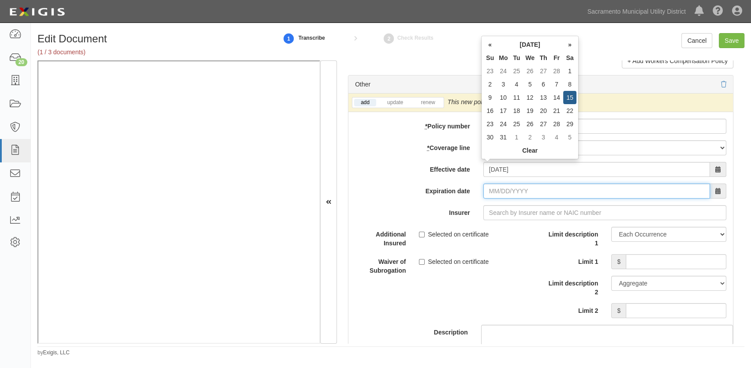
type input "03/15/2026"
drag, startPoint x: 503, startPoint y: 189, endPoint x: 494, endPoint y: 209, distance: 21.6
click at [502, 189] on input "03/15/2026" at bounding box center [597, 191] width 227 height 15
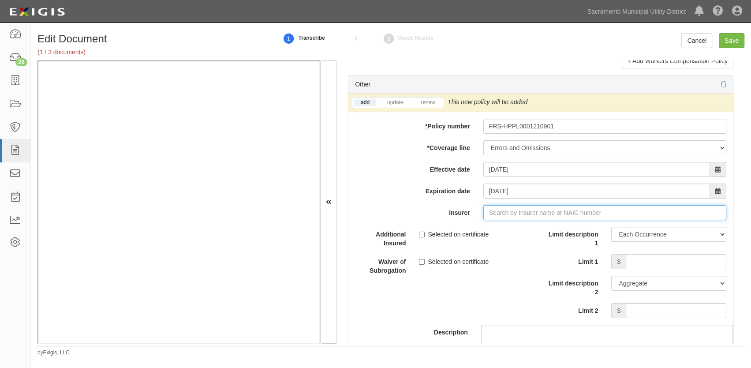
click at [492, 211] on input "Insurer" at bounding box center [605, 212] width 243 height 15
type input "h"
type input "hdFC International Life & Re Co Ltd (0) B++ VI Rating"
type input "hd"
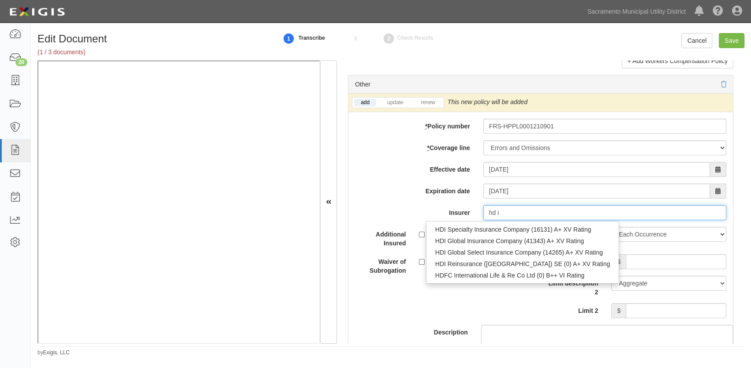
type input "hd"
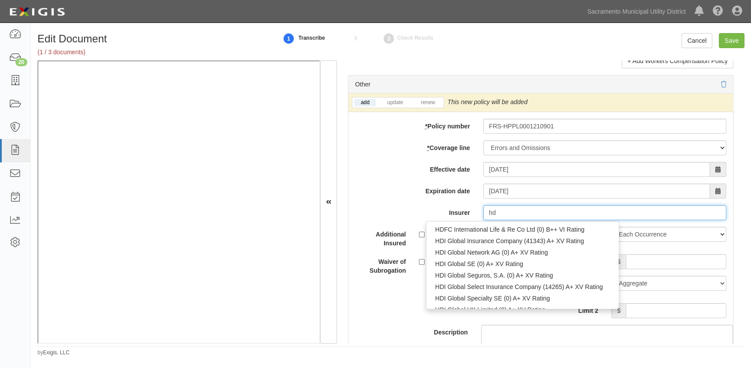
type input "hdFC International Life & Re Co Ltd (0) B++ VI Rating"
type input "hd"
type input "hdi Global Insurance Company (41343) A+ XV Rating"
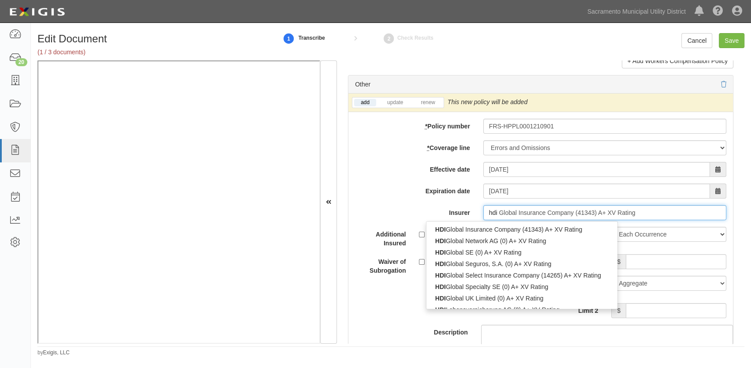
type input "hdi"
type input "hdi global Insurance Company (41343) A+ XV Rating"
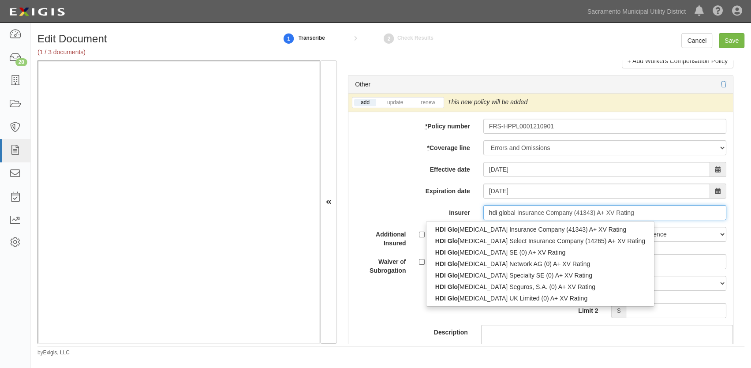
type input "hdi glob"
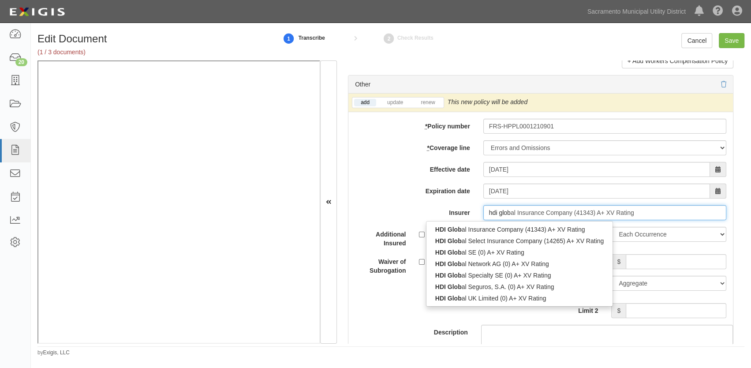
click at [485, 274] on div "HDI Glob al Specialty SE (0) A+ XV Rating" at bounding box center [520, 275] width 186 height 11
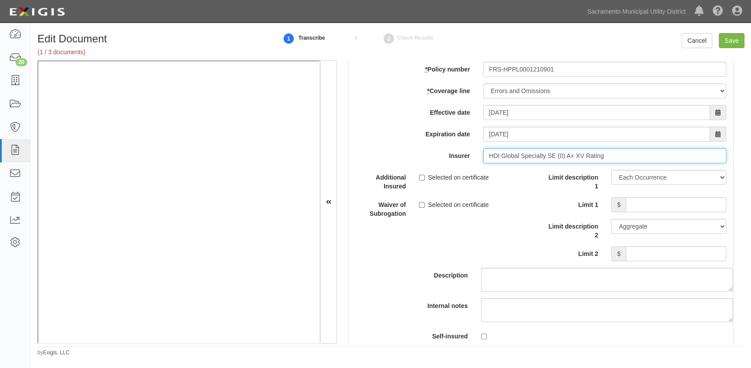
scroll to position [2856, 0]
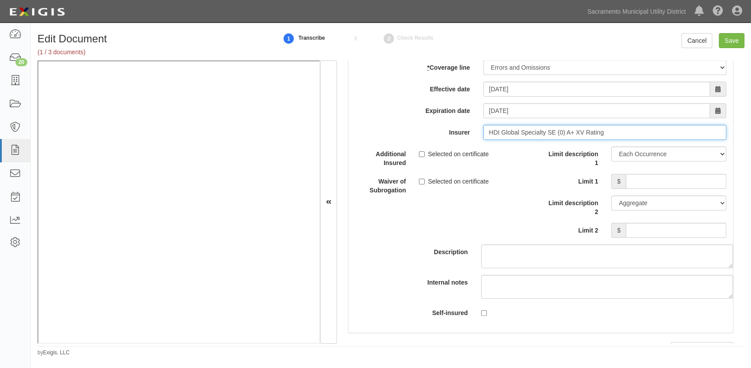
type input "HDI Global Specialty SE (0) A+ XV Rating"
click at [640, 180] on input "Limit 1" at bounding box center [676, 181] width 101 height 15
type input "2,000,000"
drag, startPoint x: 640, startPoint y: 225, endPoint x: 640, endPoint y: 230, distance: 5.3
click at [640, 225] on input "Limit 2" at bounding box center [676, 230] width 101 height 15
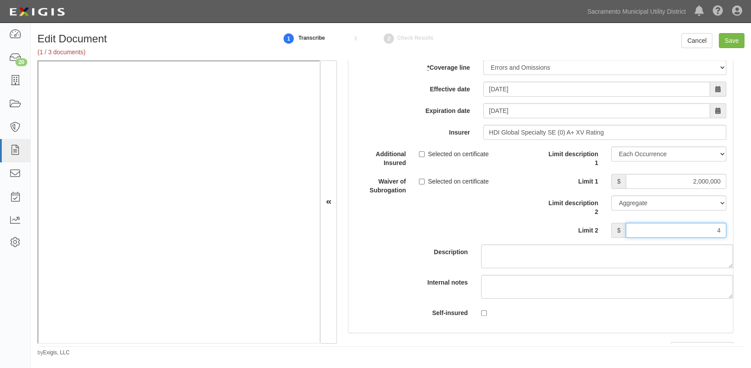
type input "4,000,000"
click at [506, 209] on div "Description" at bounding box center [541, 207] width 398 height 122
click at [734, 38] on input "Save" at bounding box center [732, 40] width 26 height 15
type input "1000000"
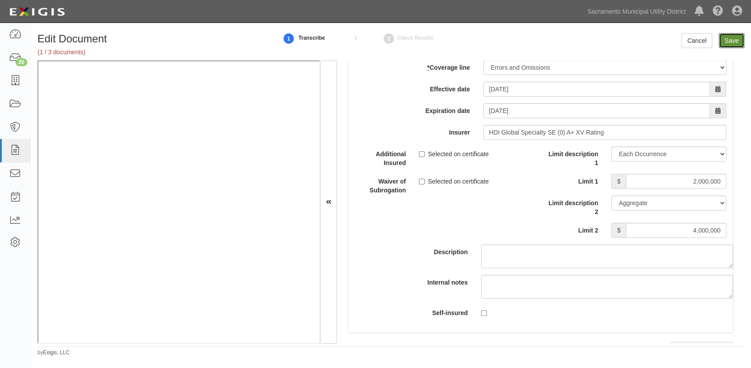
type input "5000"
type input "1000000"
type input "2000000"
type input "1000000"
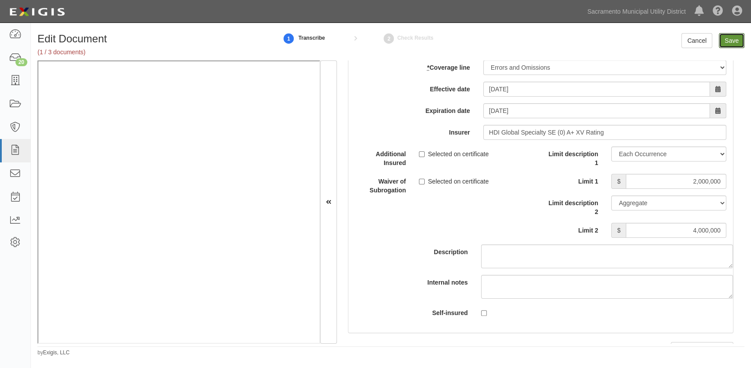
type input "6000000"
type input "1000000"
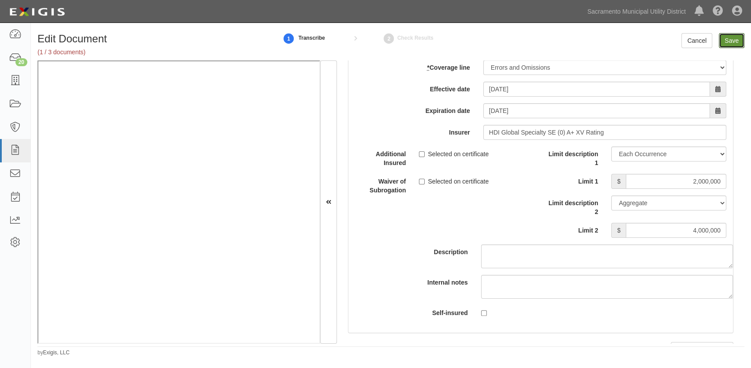
type input "2000000"
type input "4000000"
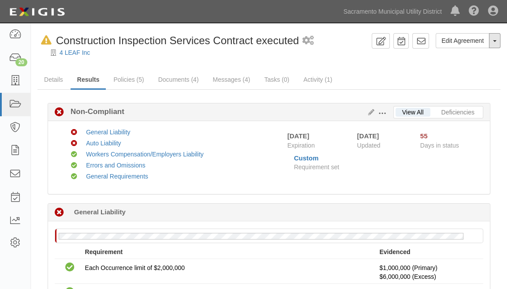
click at [492, 41] on button "Toggle Agreement Dropdown" at bounding box center [494, 40] width 11 height 15
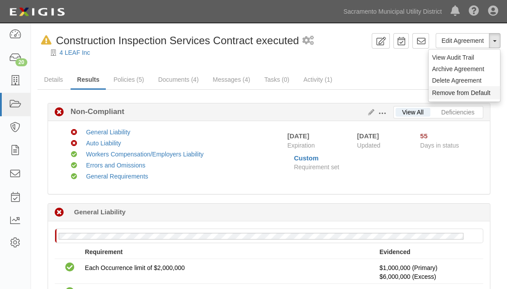
click at [447, 90] on button "Remove from Default" at bounding box center [464, 92] width 71 height 13
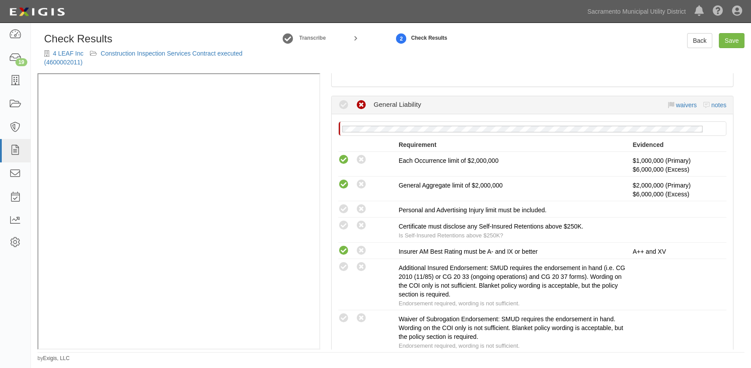
scroll to position [160, 0]
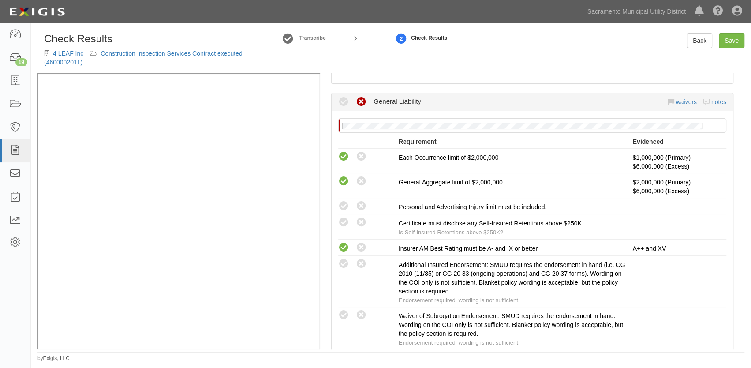
drag, startPoint x: 340, startPoint y: 206, endPoint x: 324, endPoint y: 207, distance: 15.5
click at [340, 206] on icon at bounding box center [343, 206] width 11 height 11
radio input "true"
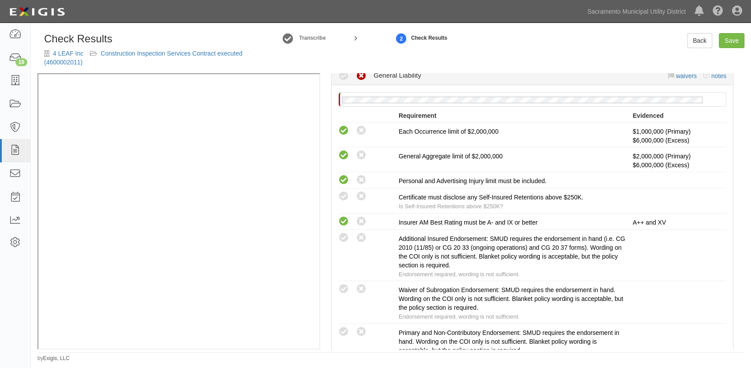
scroll to position [200, 0]
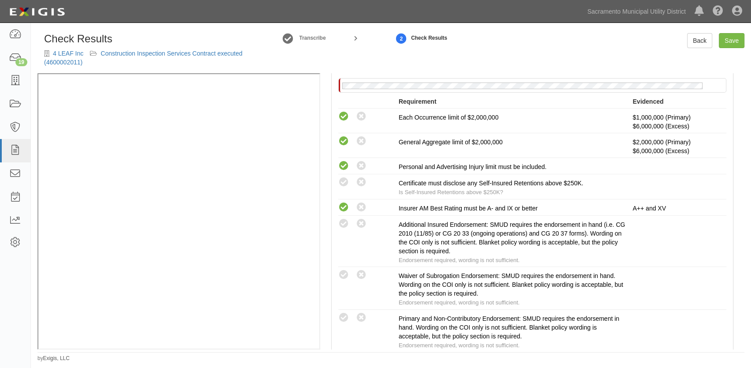
click at [341, 182] on icon at bounding box center [343, 182] width 11 height 11
radio input "true"
drag, startPoint x: 345, startPoint y: 314, endPoint x: 339, endPoint y: 313, distance: 5.8
click at [344, 314] on icon at bounding box center [343, 317] width 11 height 11
radio input "true"
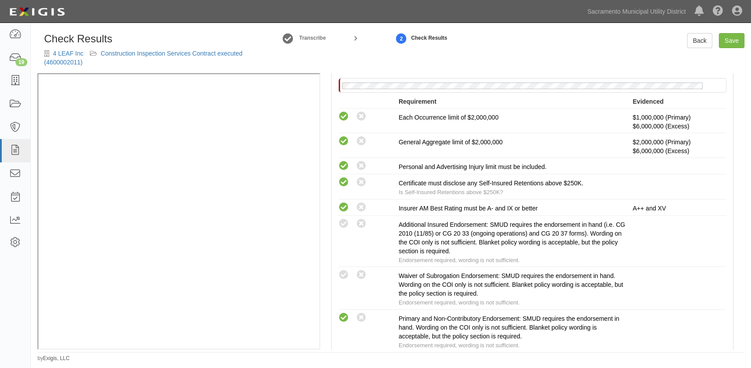
drag, startPoint x: 343, startPoint y: 275, endPoint x: 326, endPoint y: 278, distance: 17.3
click at [342, 275] on icon at bounding box center [343, 275] width 11 height 11
radio input "true"
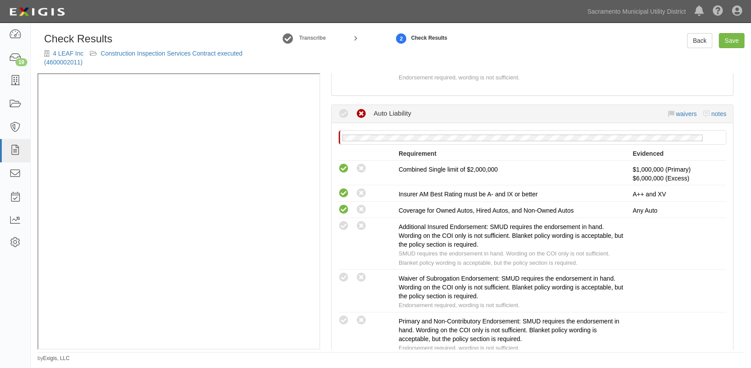
scroll to position [521, 0]
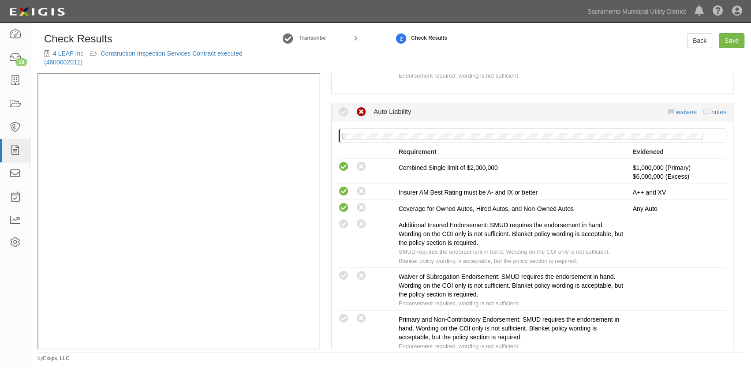
click at [345, 221] on icon at bounding box center [343, 224] width 11 height 11
radio input "true"
click at [342, 273] on icon at bounding box center [343, 275] width 11 height 11
radio input "true"
click at [340, 315] on icon at bounding box center [343, 318] width 11 height 11
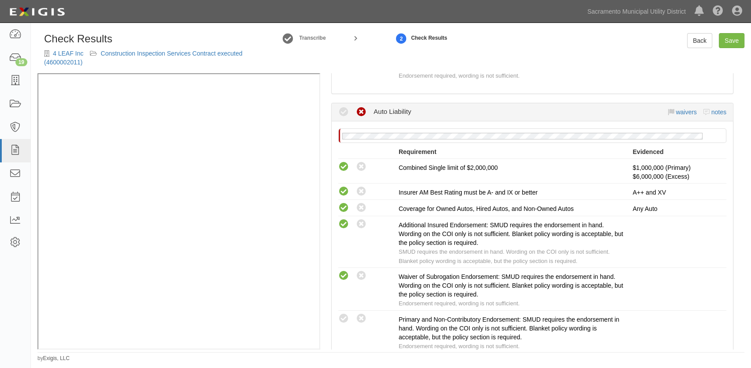
radio input "true"
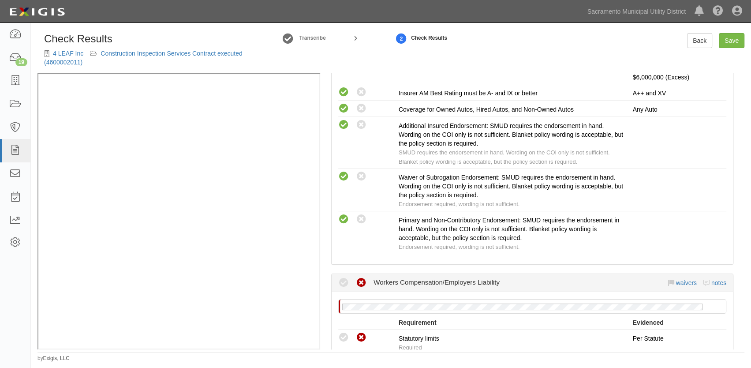
scroll to position [601, 0]
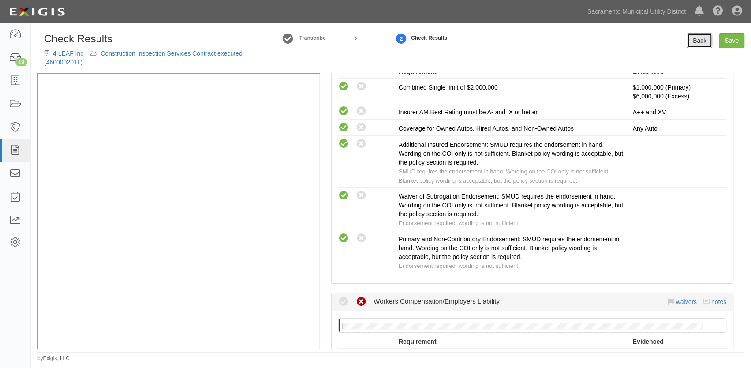
click at [700, 40] on link "Back" at bounding box center [699, 40] width 25 height 15
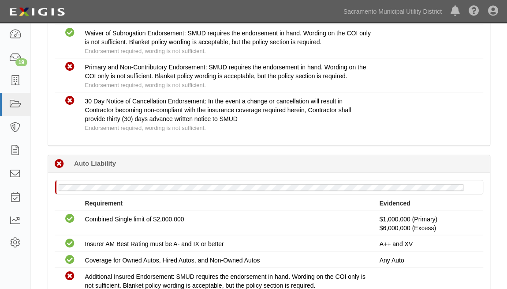
scroll to position [481, 0]
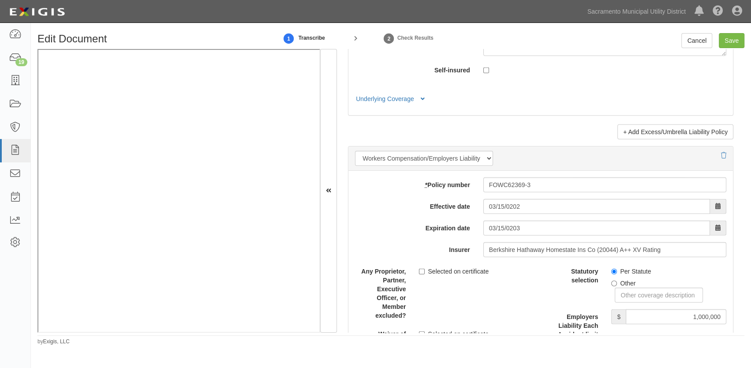
scroll to position [2126, 0]
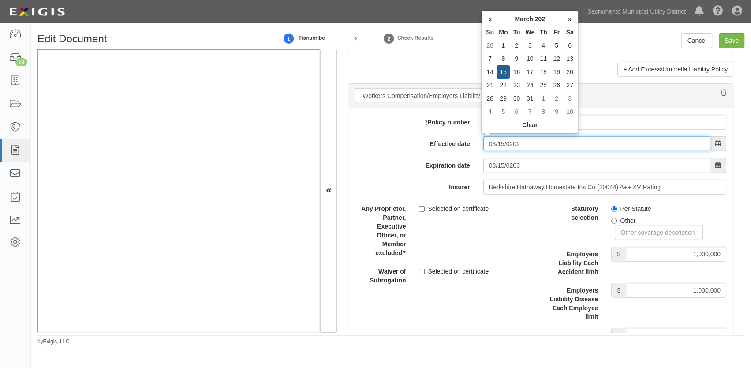
drag, startPoint x: 525, startPoint y: 143, endPoint x: 450, endPoint y: 143, distance: 75.9
click at [450, 143] on div "Effective date 03/15/0202" at bounding box center [541, 143] width 385 height 15
type input "03/15/2025"
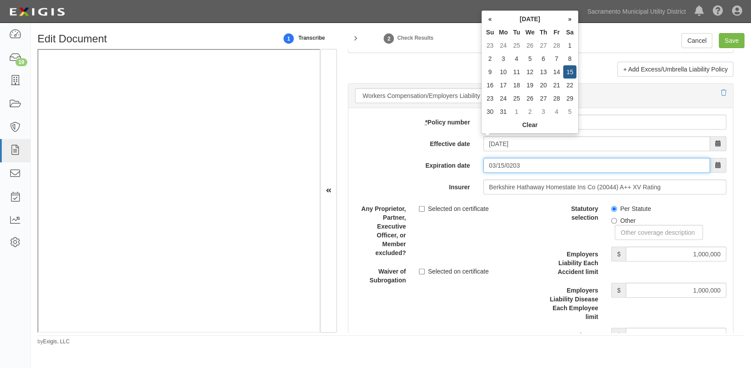
type input "[DATE]"
click at [547, 162] on input "[DATE]" at bounding box center [597, 165] width 227 height 15
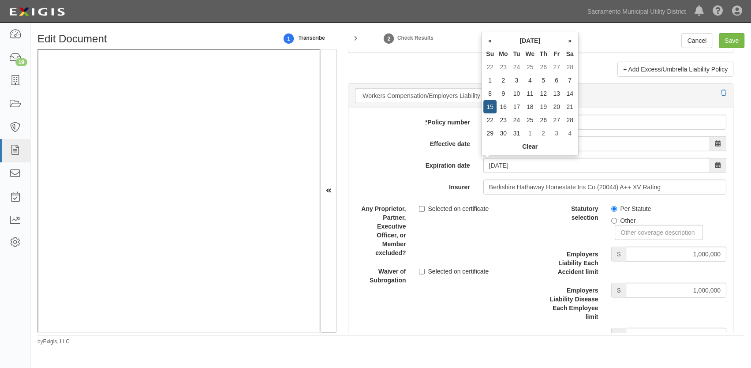
click at [505, 220] on div "Any Proprietor, Partner, Executive Officer, or Member excluded? Selected on cer…" at bounding box center [445, 229] width 192 height 56
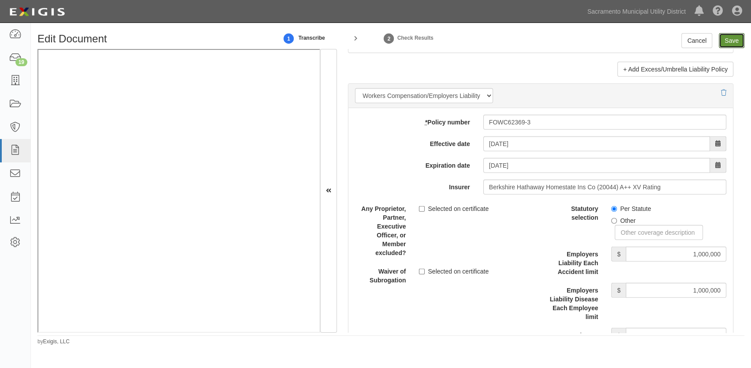
click at [726, 44] on input "Save" at bounding box center [732, 40] width 26 height 15
type input "1000000"
type input "5000"
type input "1000000"
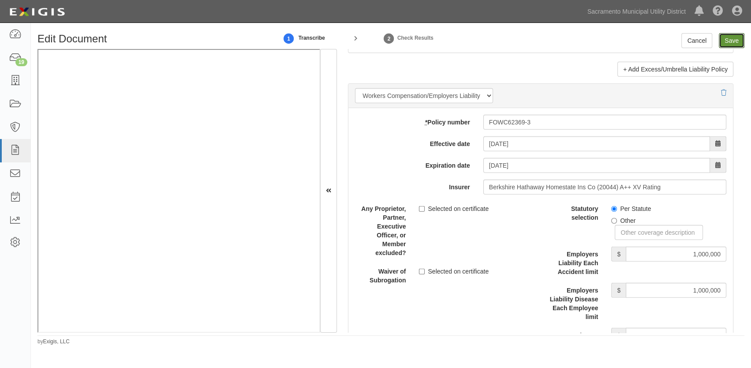
type input "2000000"
type input "1000000"
type input "6000000"
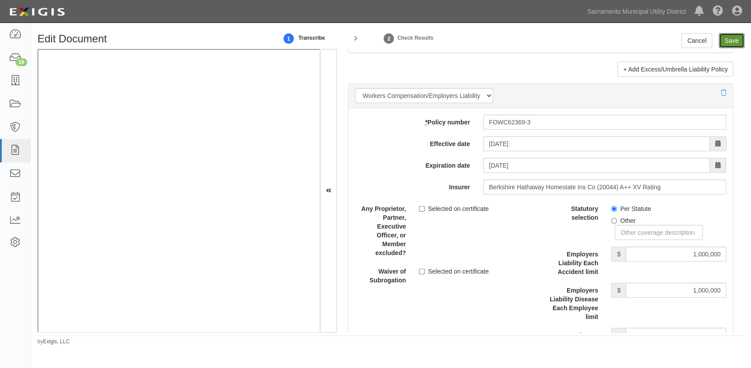
type input "1000000"
type input "2000000"
type input "4000000"
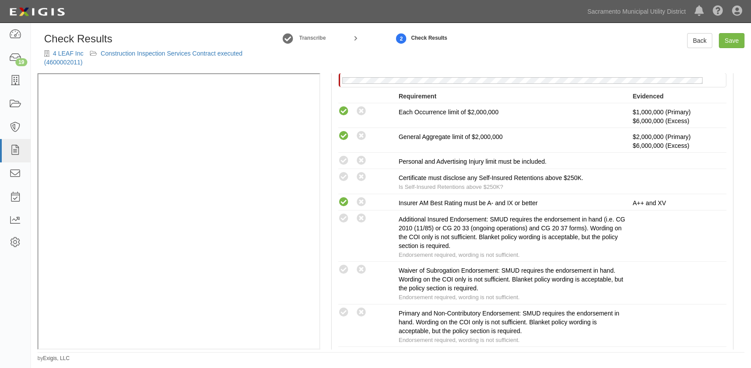
scroll to position [240, 0]
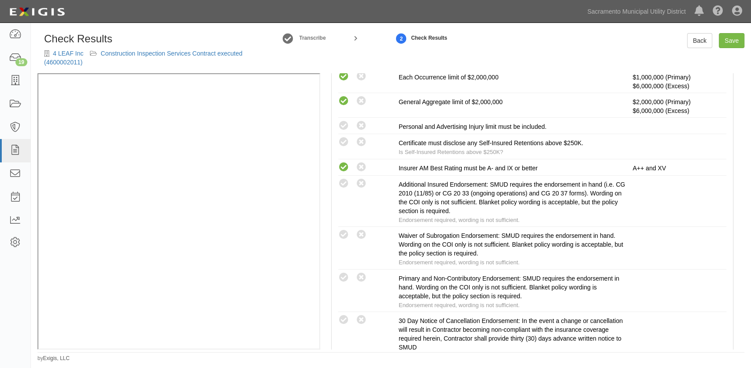
click at [344, 127] on icon at bounding box center [343, 125] width 11 height 11
radio input "true"
click at [343, 145] on icon at bounding box center [343, 142] width 11 height 11
radio input "true"
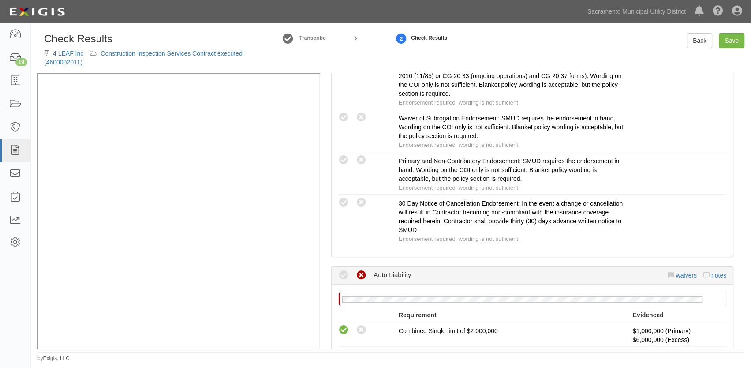
scroll to position [361, 0]
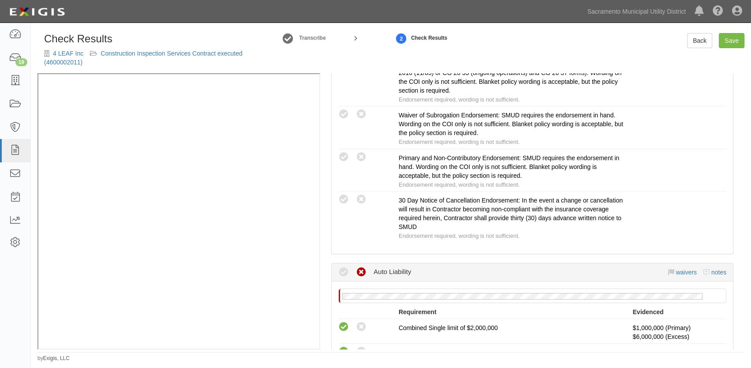
click at [346, 152] on icon at bounding box center [343, 157] width 11 height 11
radio input "true"
click at [340, 114] on icon at bounding box center [343, 114] width 11 height 11
radio input "true"
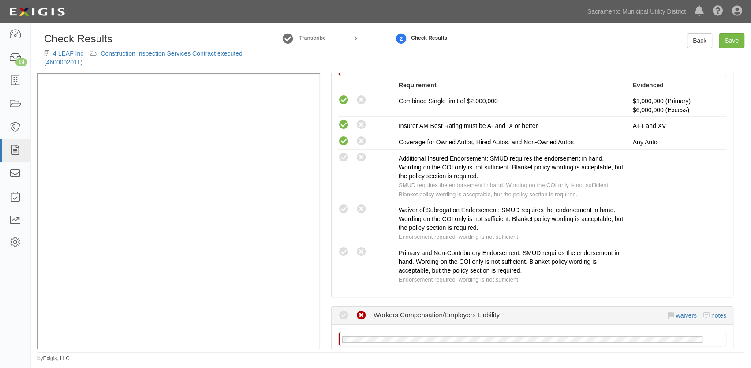
scroll to position [601, 0]
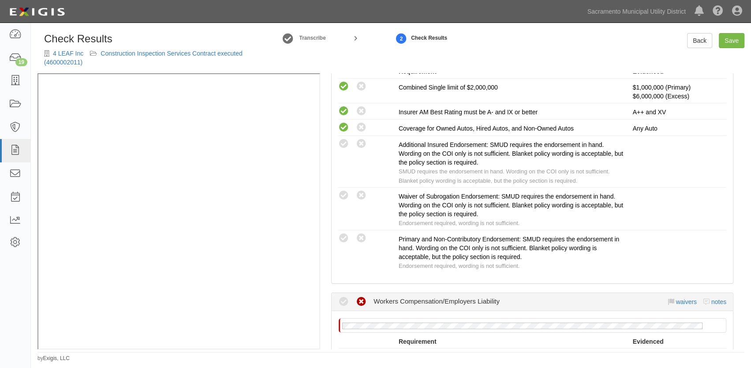
click at [345, 139] on icon at bounding box center [343, 144] width 11 height 11
radio input "true"
click at [344, 191] on icon at bounding box center [343, 195] width 11 height 11
radio input "true"
click at [341, 234] on icon at bounding box center [343, 238] width 11 height 11
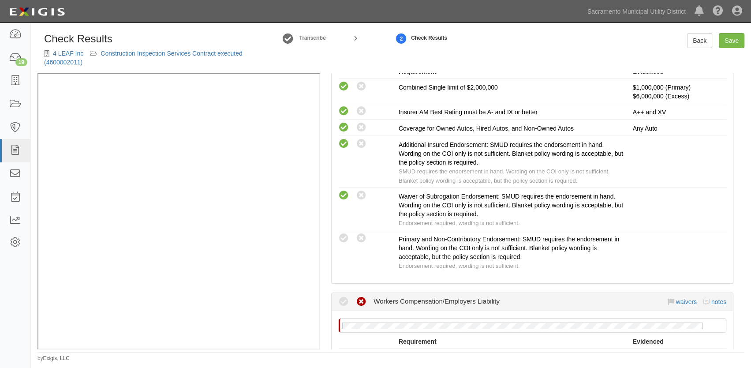
radio input "true"
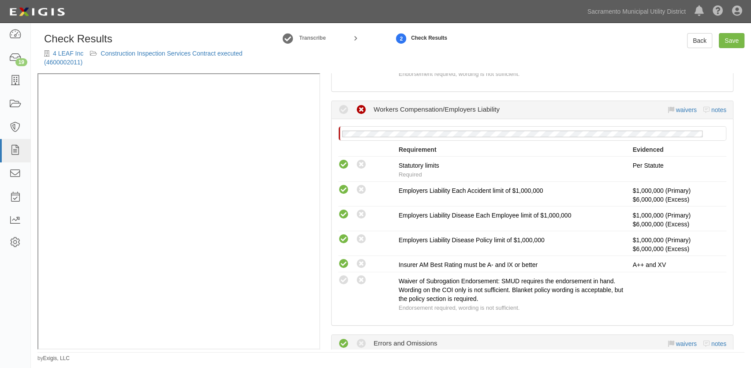
scroll to position [802, 0]
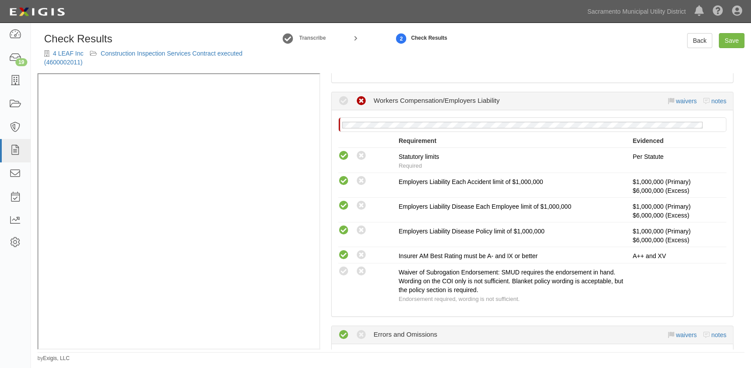
click at [346, 266] on icon at bounding box center [343, 271] width 11 height 11
radio input "true"
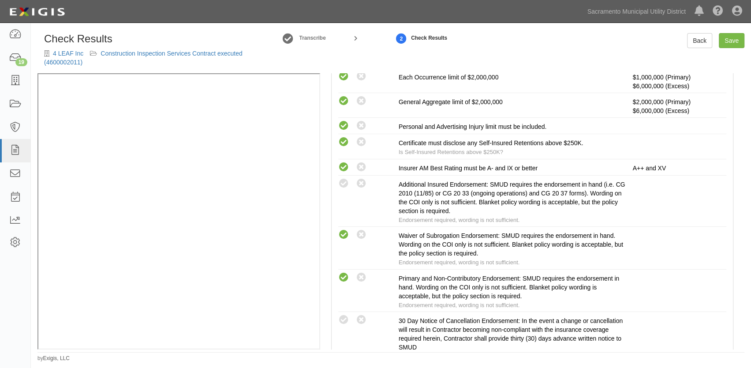
scroll to position [281, 0]
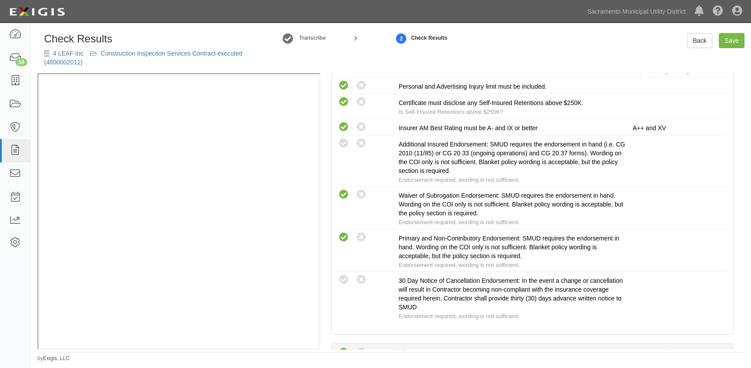
drag, startPoint x: 346, startPoint y: 277, endPoint x: 318, endPoint y: 277, distance: 28.2
click at [345, 277] on icon at bounding box center [343, 279] width 11 height 11
radio input "true"
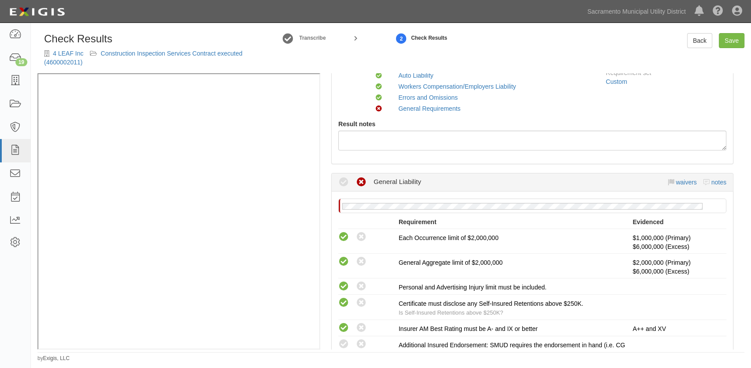
scroll to position [0, 0]
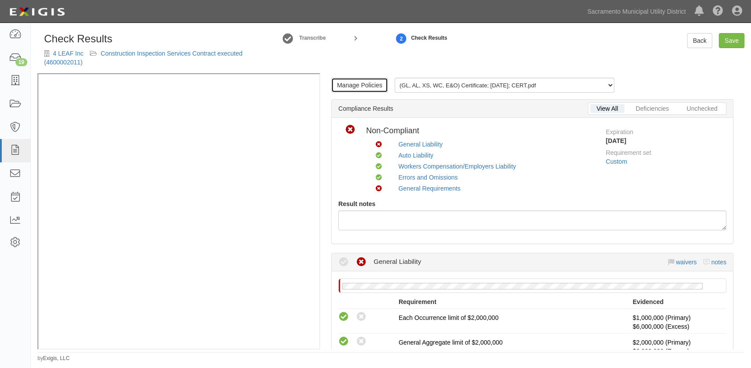
click at [365, 79] on link "Manage Policies" at bounding box center [359, 85] width 57 height 15
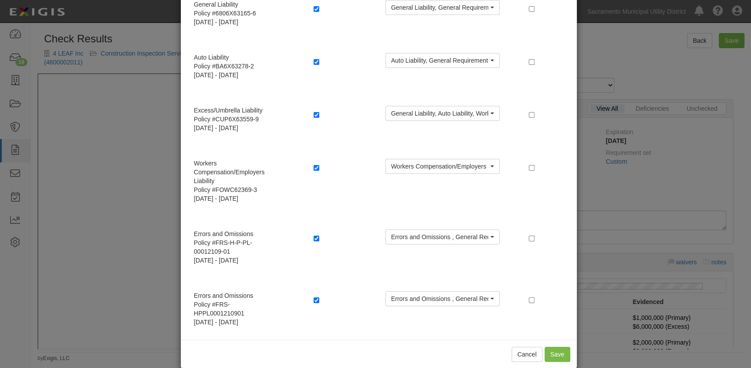
scroll to position [88, 0]
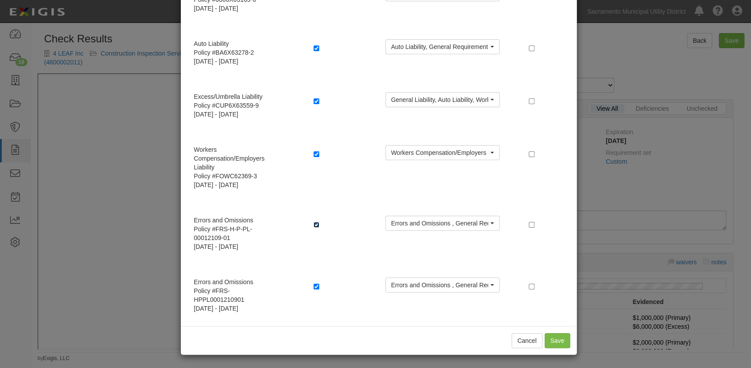
click at [314, 225] on input "checkbox" at bounding box center [317, 225] width 6 height 6
checkbox input "false"
click at [563, 341] on button "Save" at bounding box center [558, 340] width 26 height 15
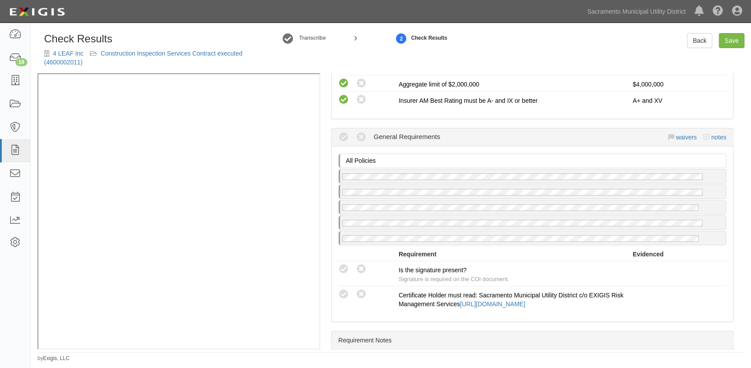
scroll to position [1163, 0]
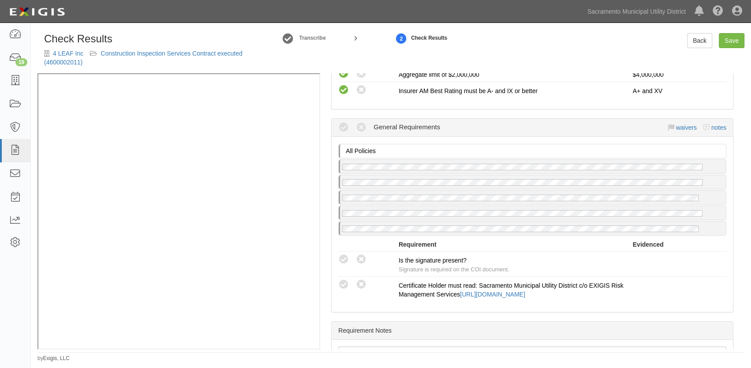
click at [344, 254] on icon at bounding box center [343, 259] width 11 height 11
radio input "true"
click at [344, 279] on icon at bounding box center [343, 284] width 11 height 11
radio input "true"
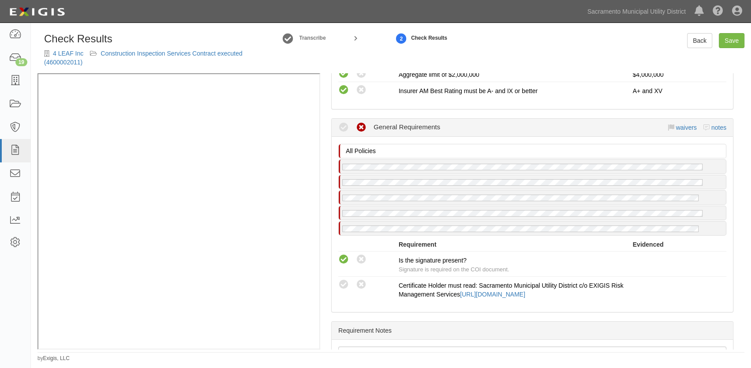
radio input "true"
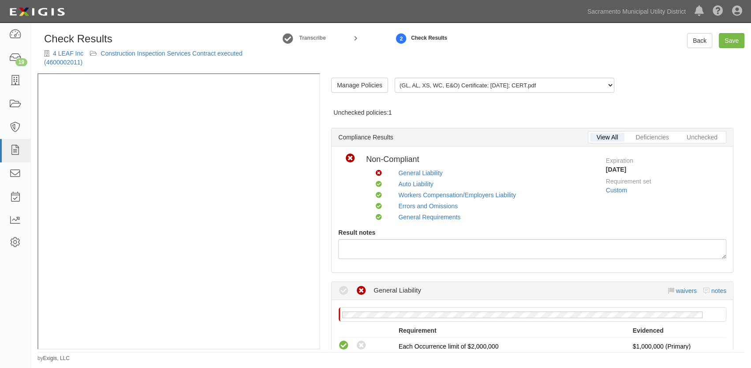
scroll to position [0, 0]
click at [735, 39] on link "Save" at bounding box center [732, 40] width 26 height 15
radio input "true"
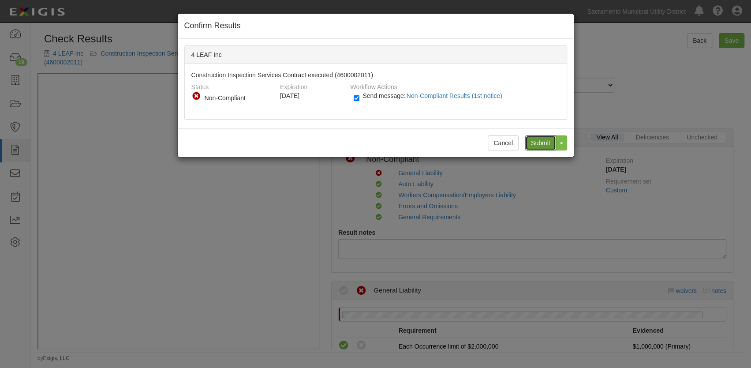
click at [540, 142] on input "Submit" at bounding box center [540, 142] width 31 height 15
